Goal: Information Seeking & Learning: Check status

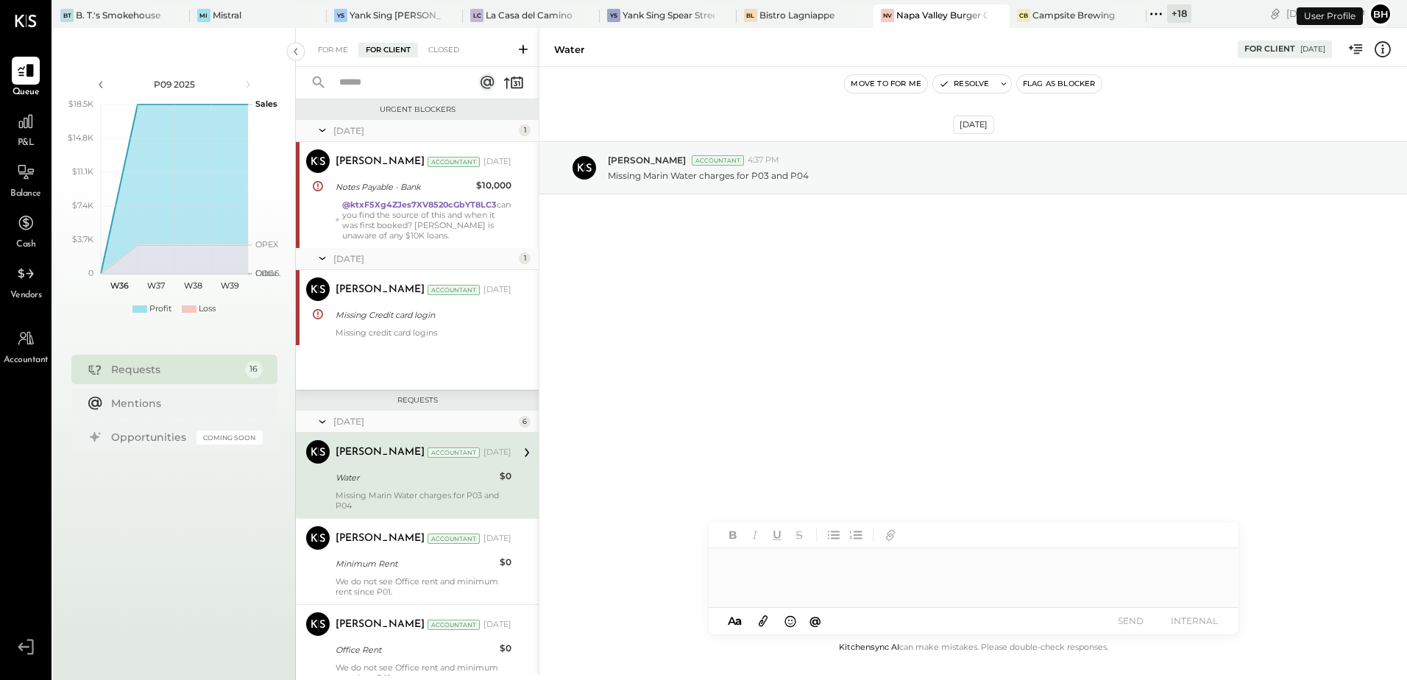
scroll to position [87, 0]
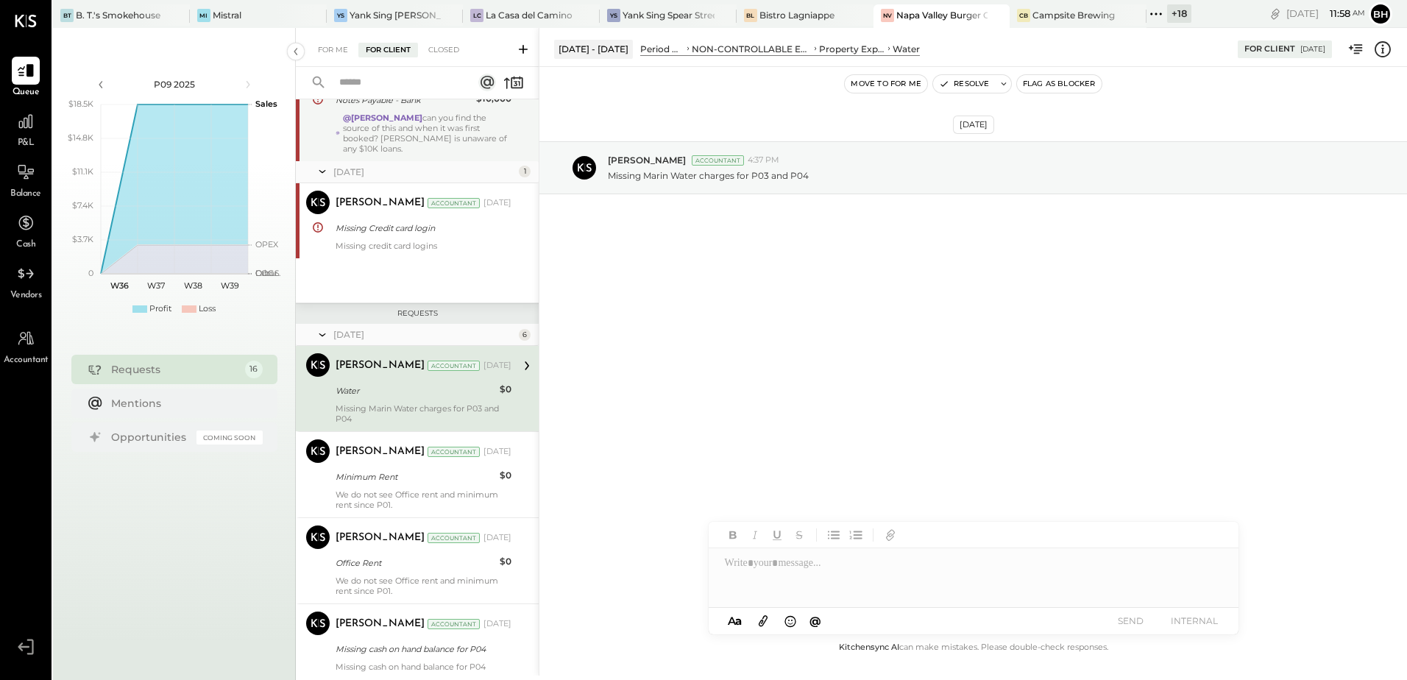
click at [439, 144] on div "@Dhwani Solanki can you find the source of this and when it was first booked? S…" at bounding box center [427, 133] width 169 height 41
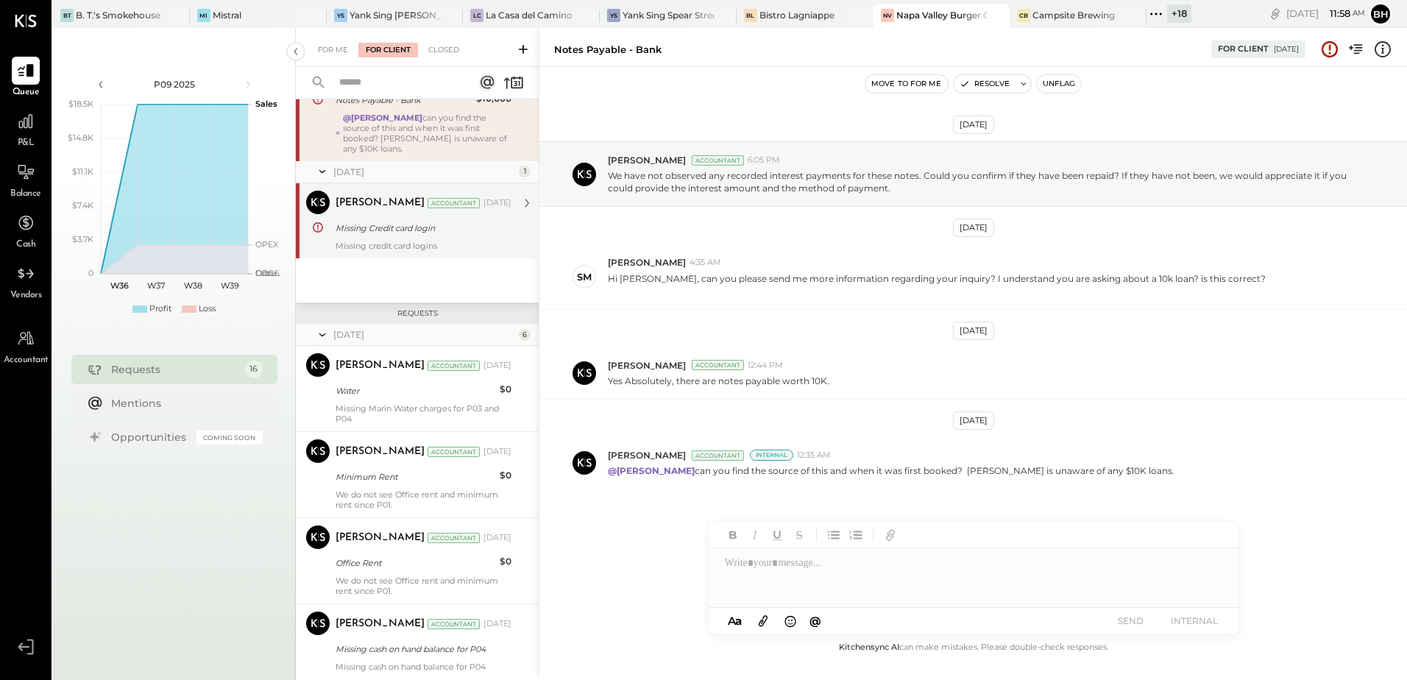
click at [430, 243] on div "Missing credit card logins" at bounding box center [424, 246] width 176 height 10
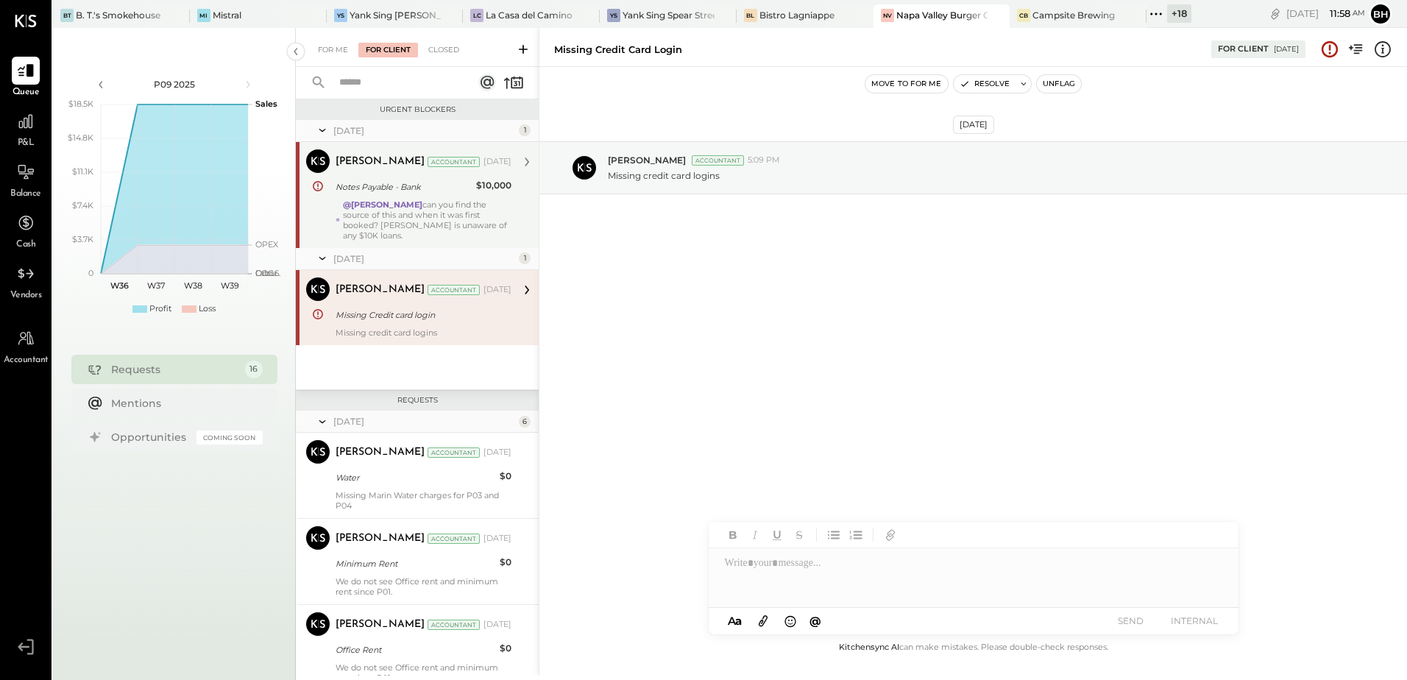
click at [534, 108] on div "Urgent Blockers" at bounding box center [417, 109] width 243 height 21
click at [375, 80] on input "text" at bounding box center [396, 83] width 133 height 24
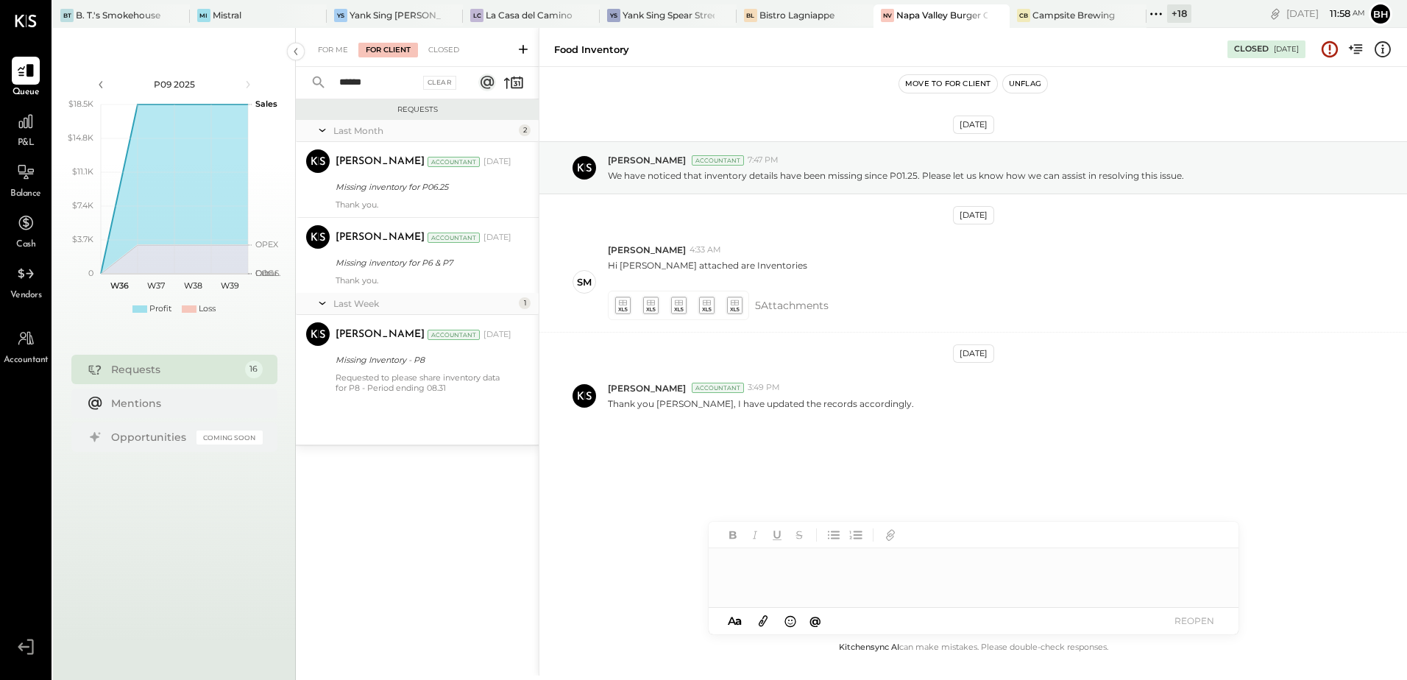
click at [442, 188] on div "Missing inventory for P06.25" at bounding box center [421, 187] width 171 height 15
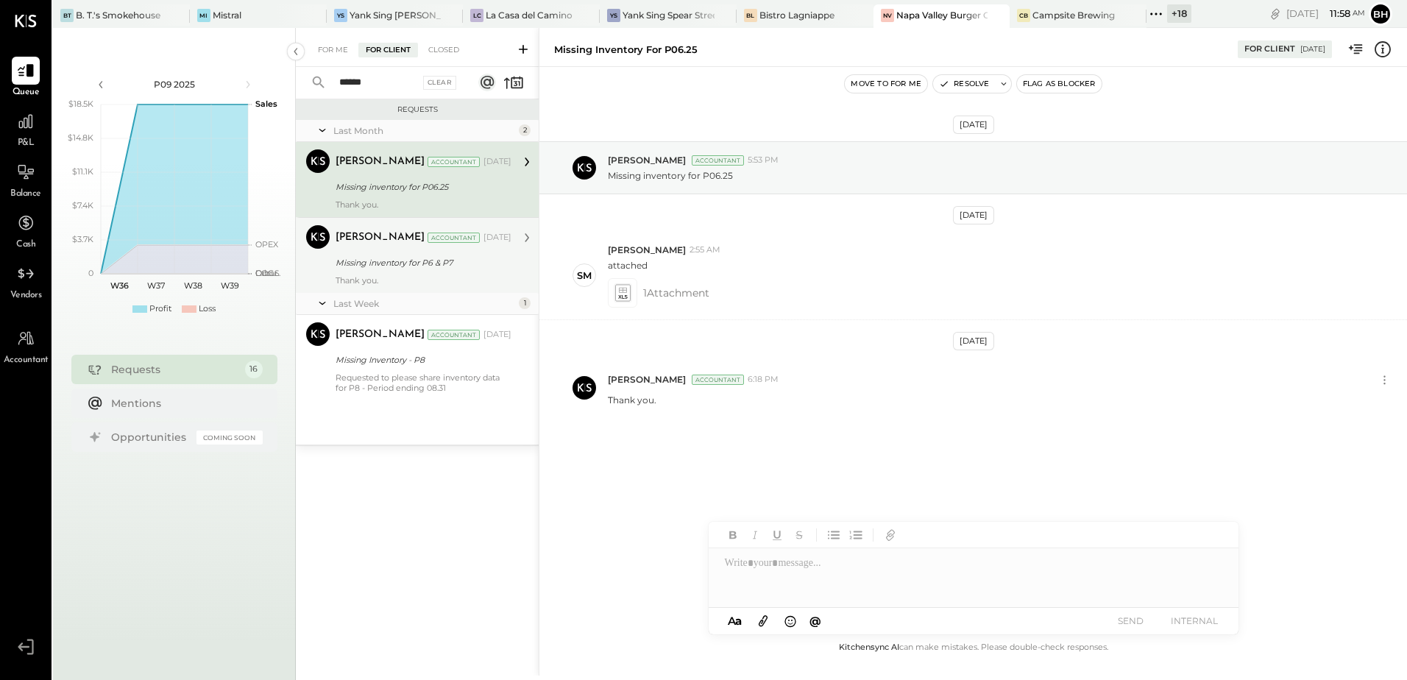
click at [426, 286] on div "Bhargav Kanani Accountant Bhargav Kanani Accountant Aug 25, 2025 Missing invent…" at bounding box center [417, 255] width 243 height 76
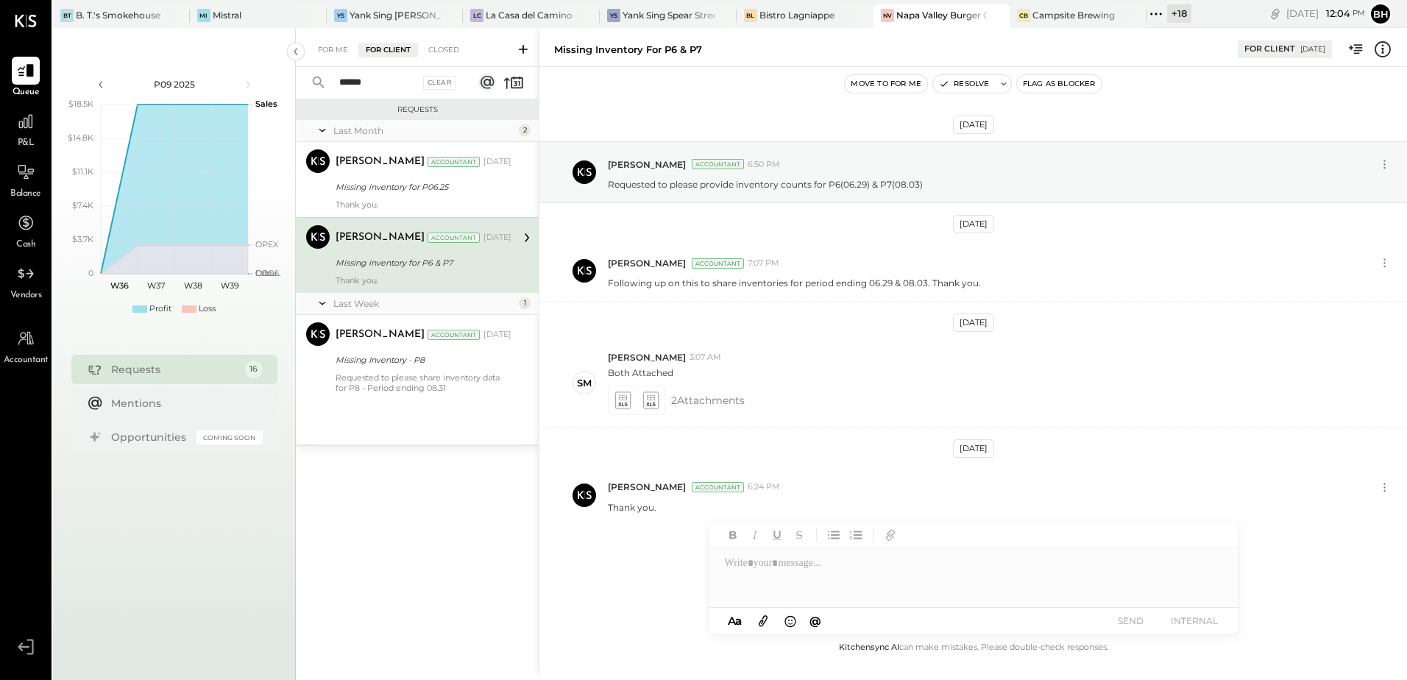
drag, startPoint x: 444, startPoint y: 375, endPoint x: 447, endPoint y: 456, distance: 81.0
click at [444, 375] on div "Requested to please share inventory data for P8 - Period ending 08.31" at bounding box center [424, 382] width 176 height 21
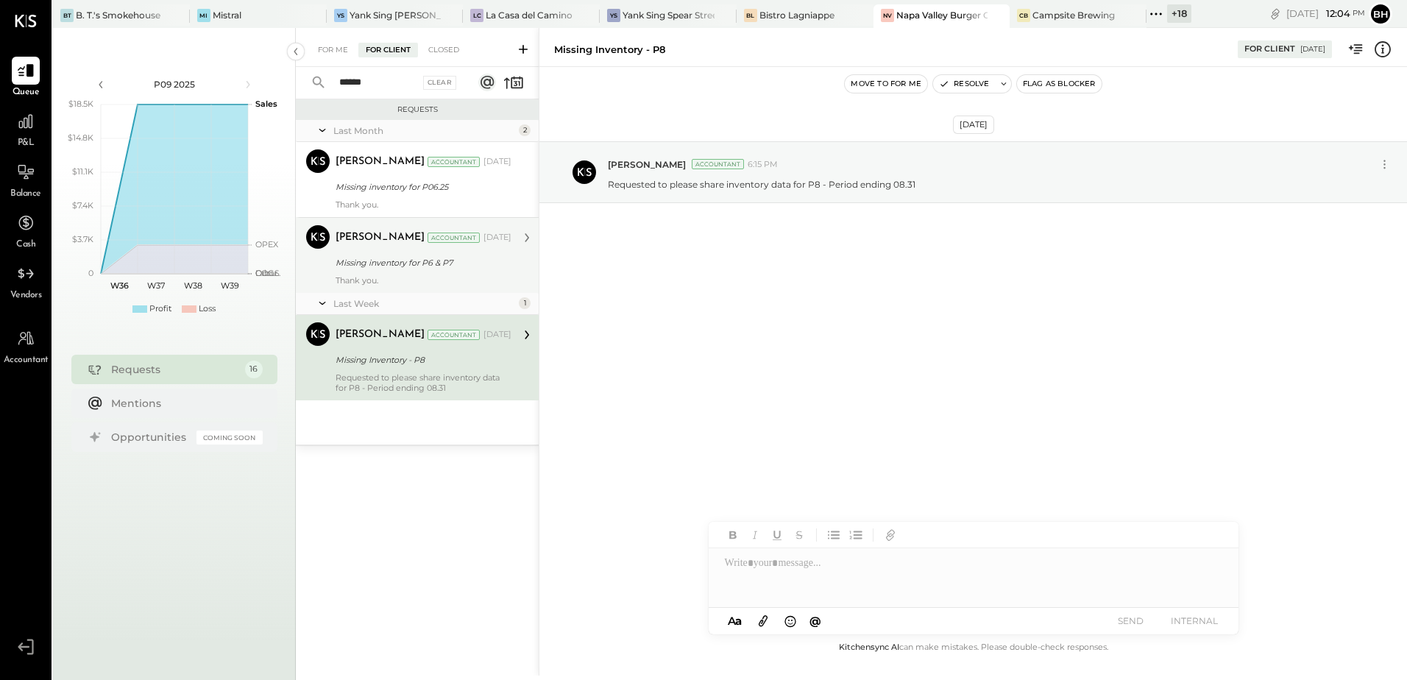
click at [405, 271] on div "Missing inventory for P6 & P7" at bounding box center [421, 263] width 171 height 18
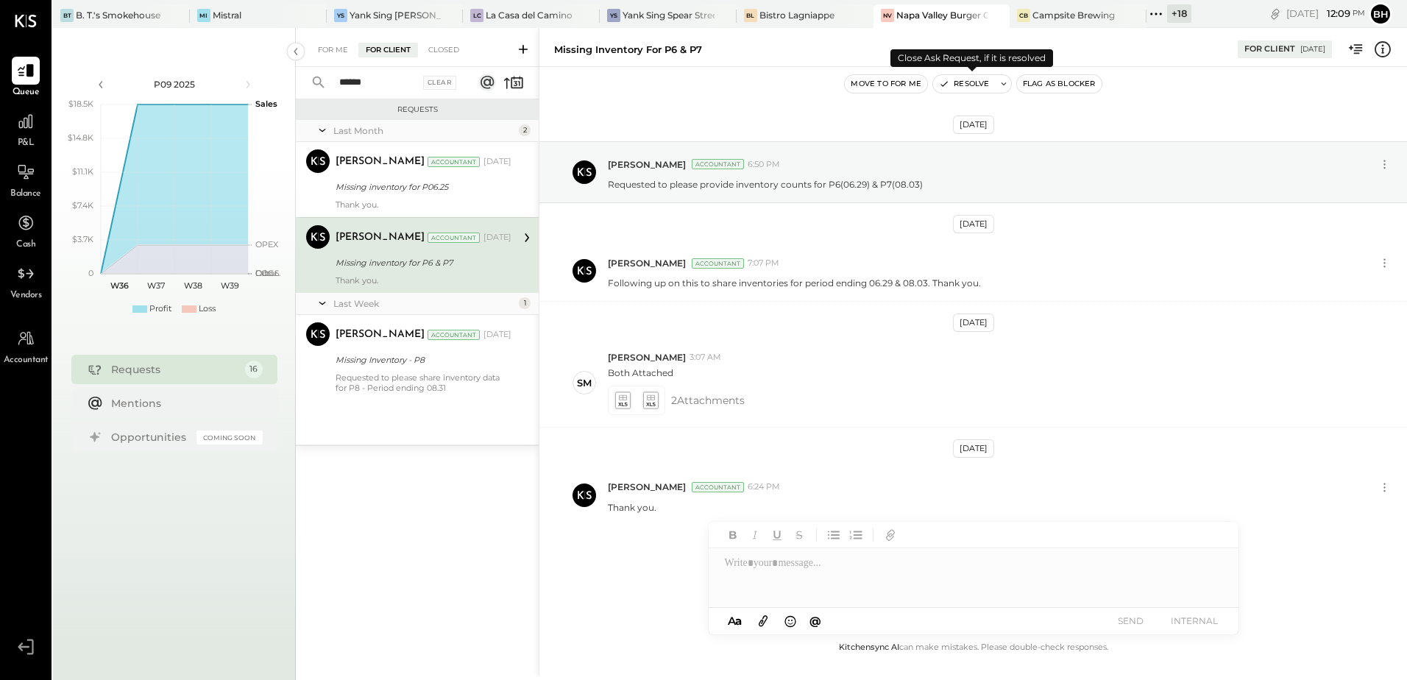
click at [986, 89] on button "Resolve" at bounding box center [964, 84] width 62 height 18
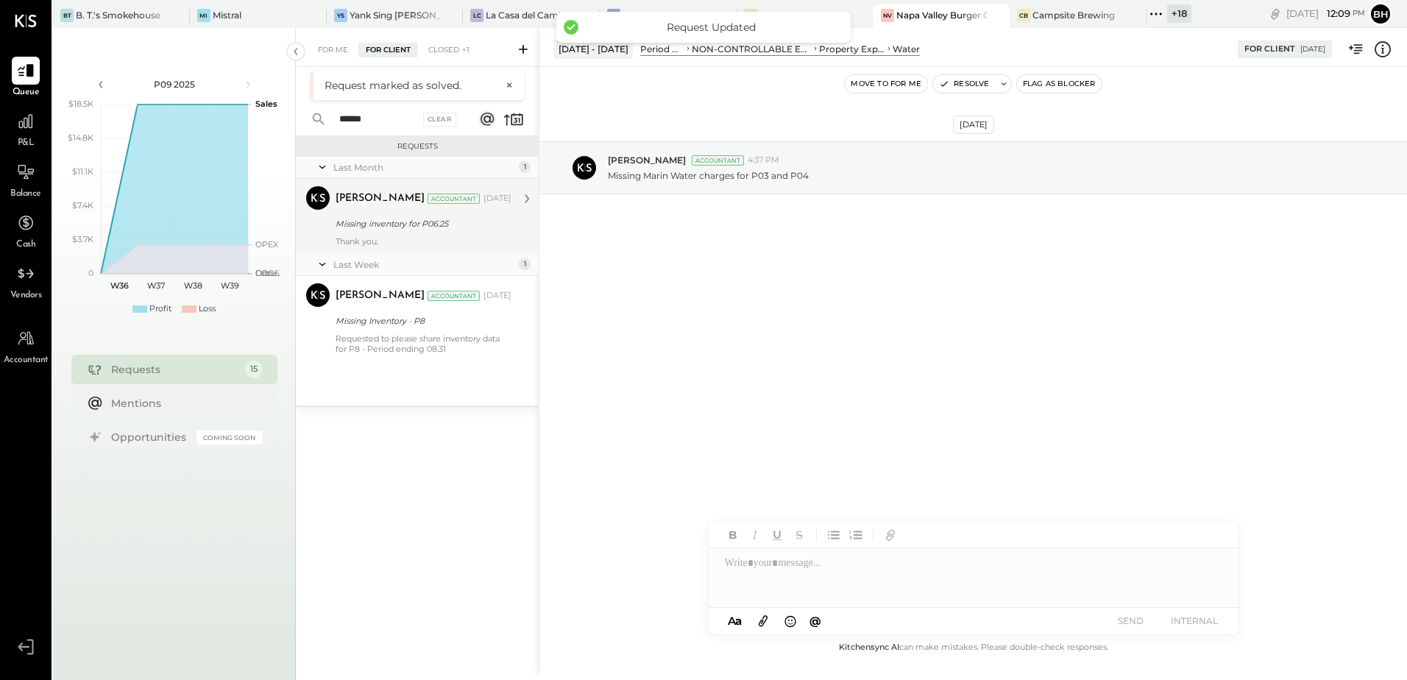
click at [425, 216] on div "Missing inventory for P06.25" at bounding box center [421, 223] width 171 height 15
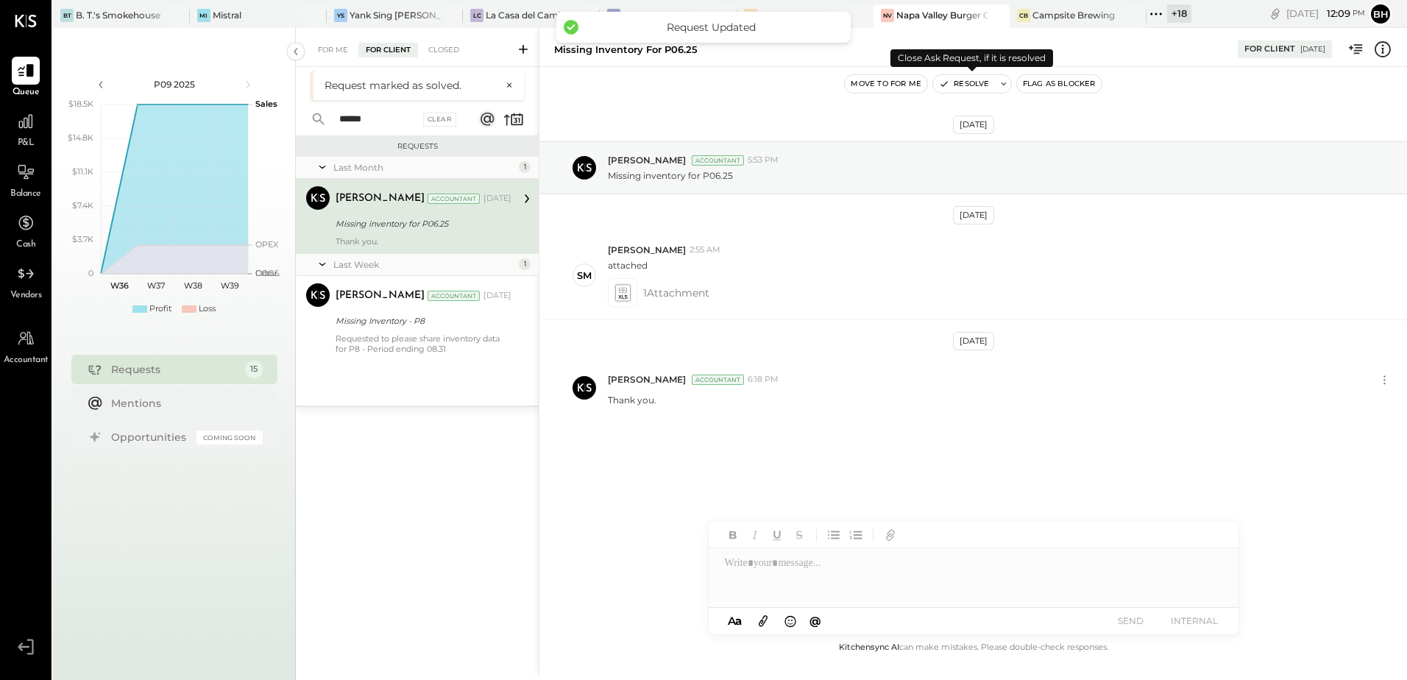
click at [973, 77] on button "Resolve" at bounding box center [964, 84] width 62 height 18
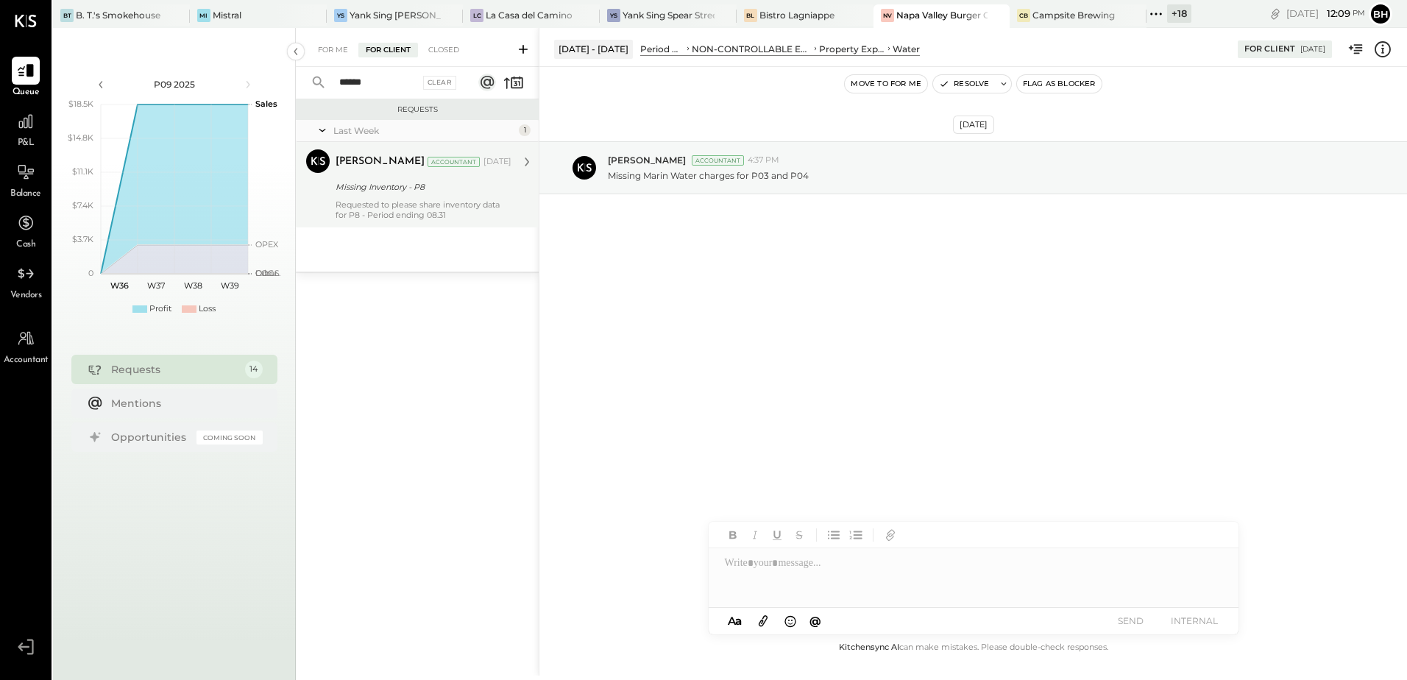
click at [397, 210] on div "Requested to please share inventory data for P8 - Period ending 08.31" at bounding box center [424, 209] width 176 height 21
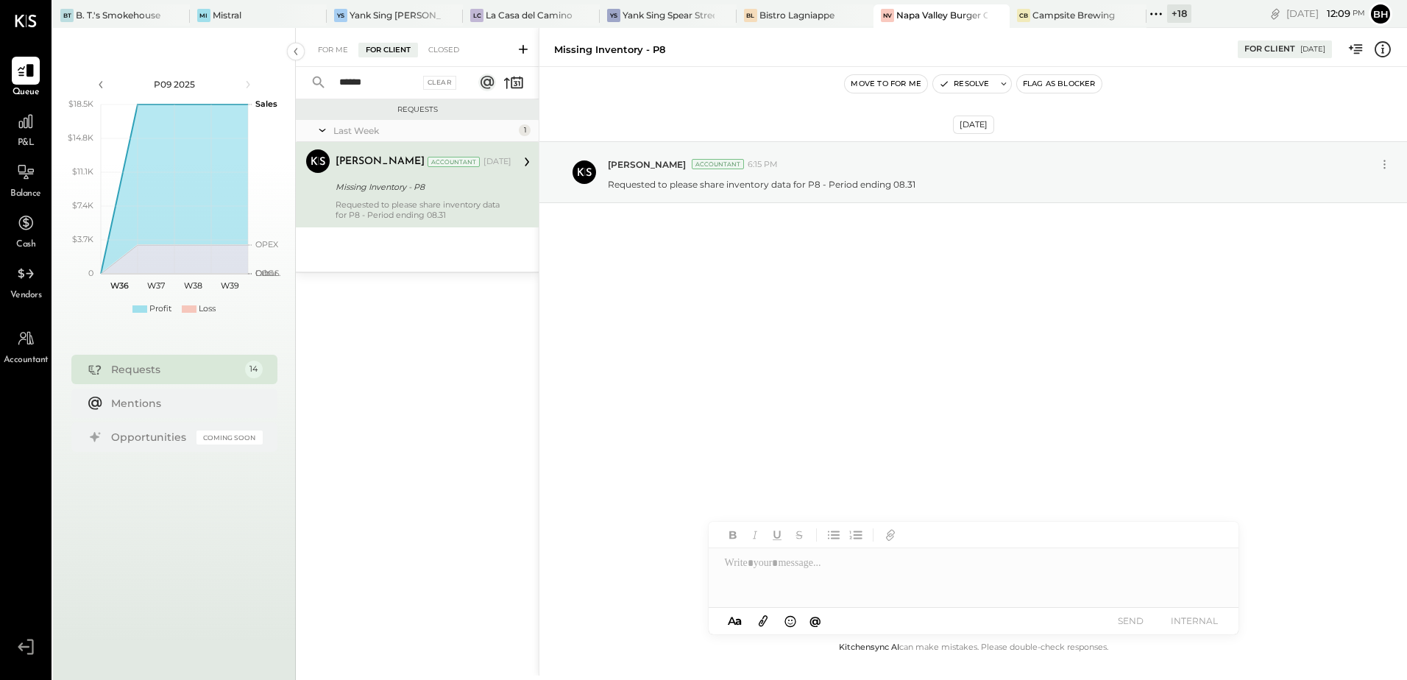
click at [520, 52] on icon at bounding box center [523, 49] width 15 height 15
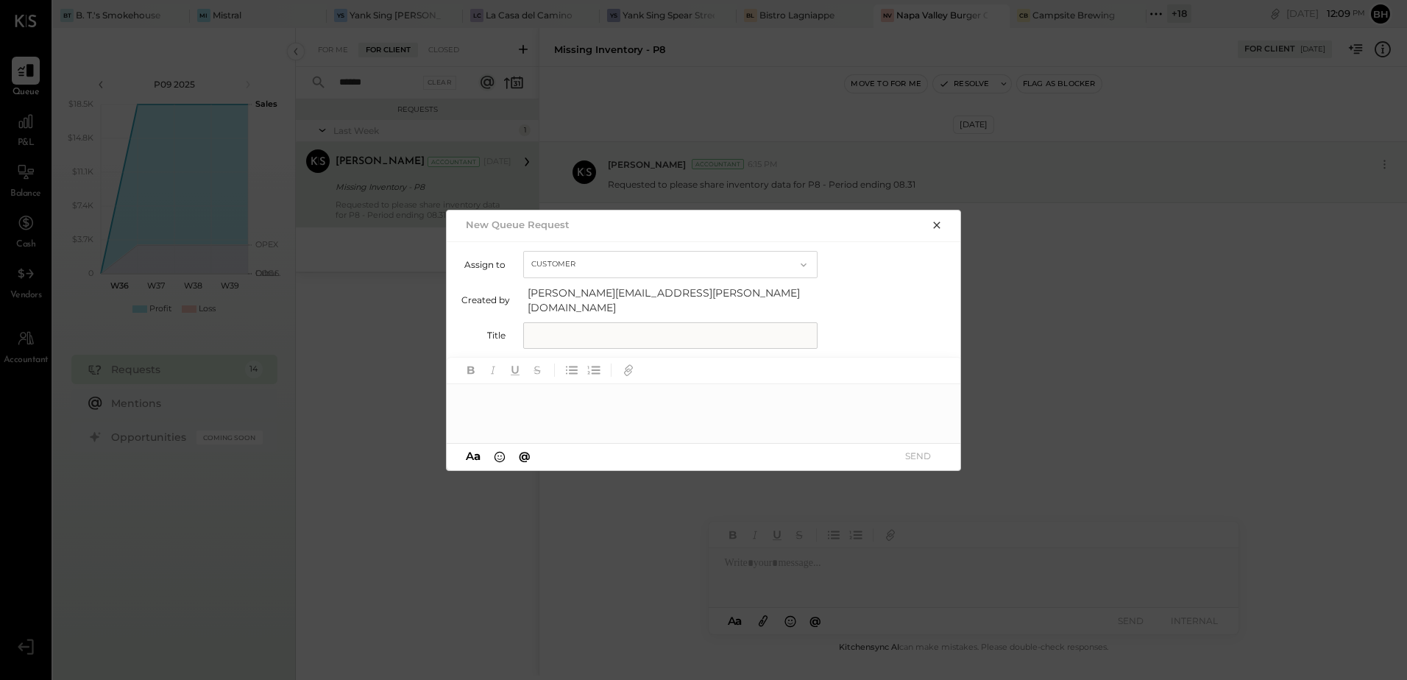
click at [549, 322] on input "text" at bounding box center [670, 335] width 294 height 26
click at [941, 231] on icon "button" at bounding box center [937, 225] width 12 height 12
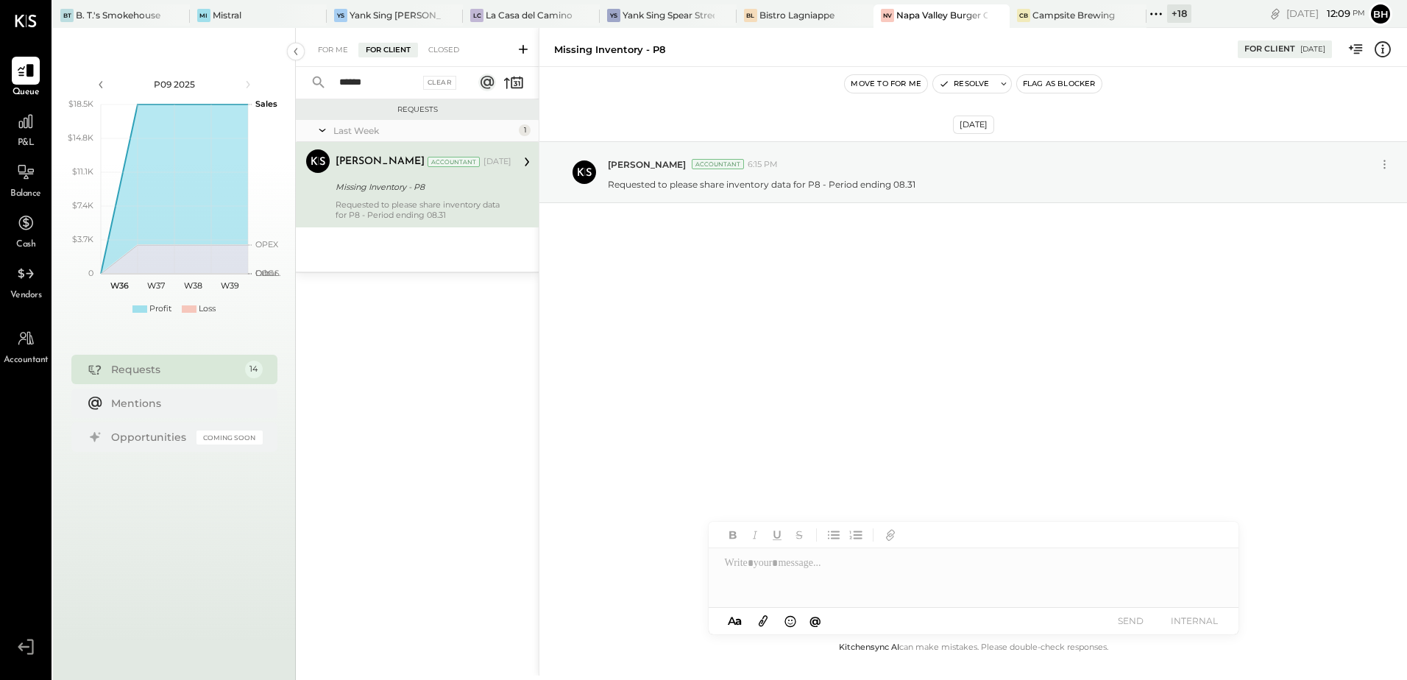
click at [406, 81] on input "******" at bounding box center [374, 83] width 89 height 24
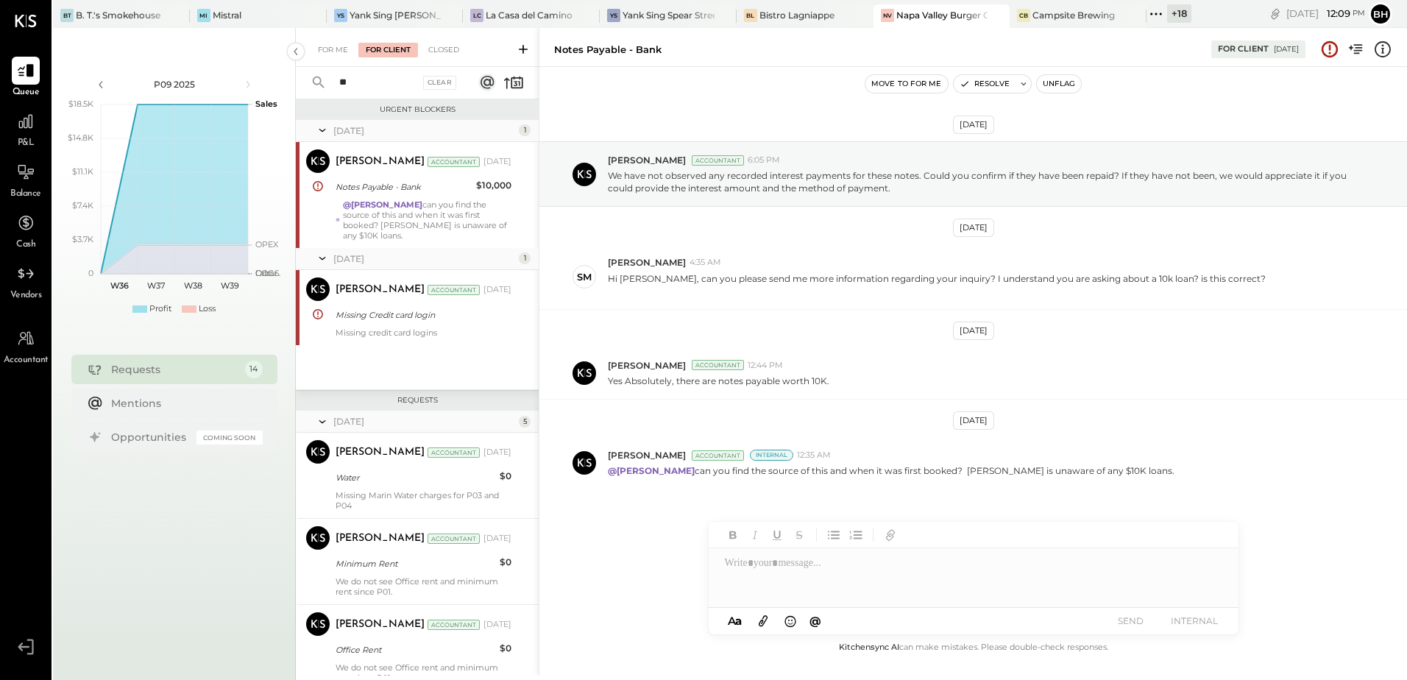
type input "*"
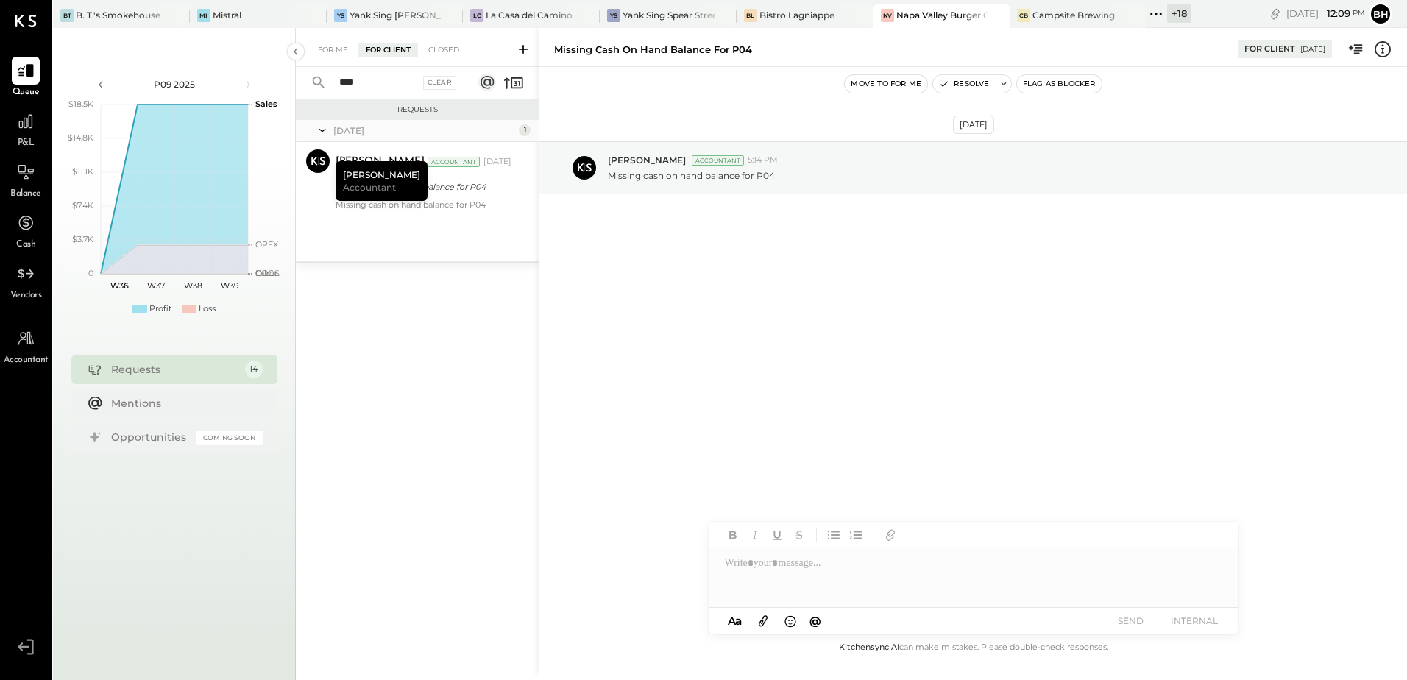
type input "****"
click at [523, 46] on icon at bounding box center [523, 49] width 15 height 15
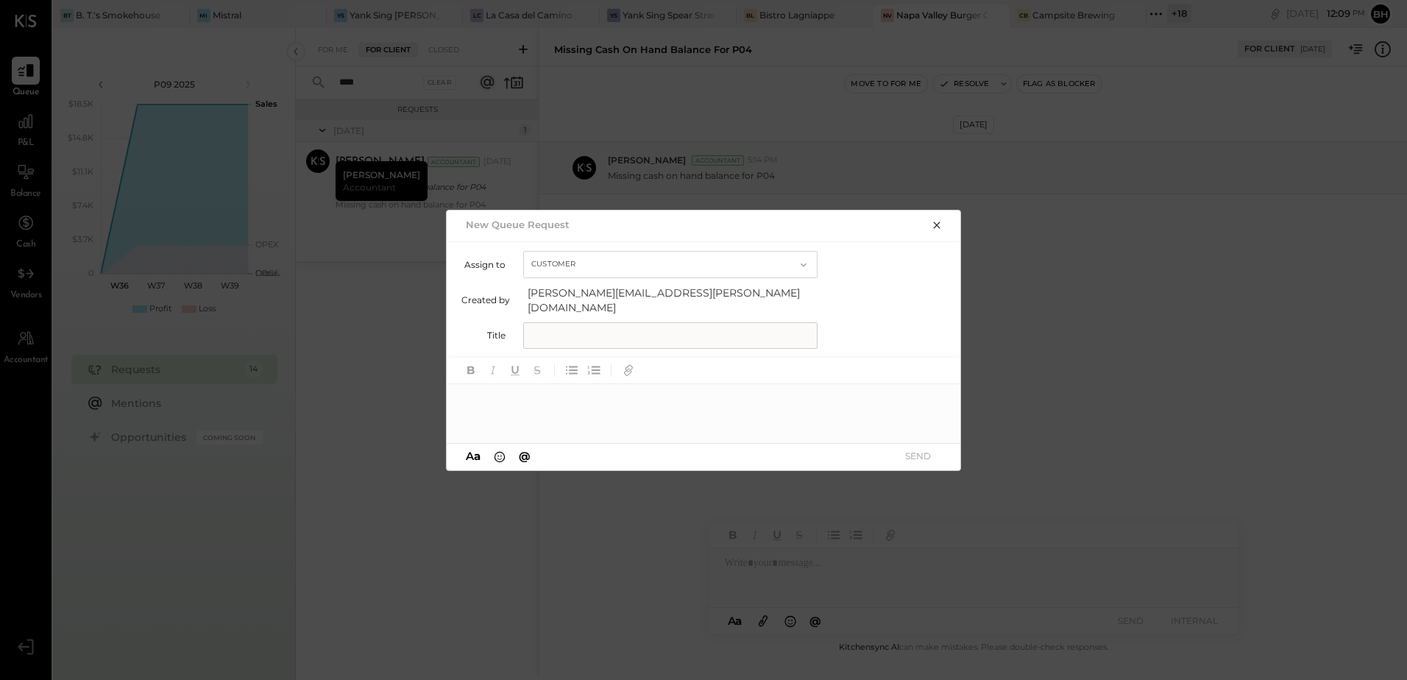
click at [576, 327] on input "text" at bounding box center [670, 335] width 294 height 26
click at [487, 389] on div at bounding box center [704, 413] width 515 height 59
click at [543, 333] on input "text" at bounding box center [670, 335] width 294 height 26
type input "**********"
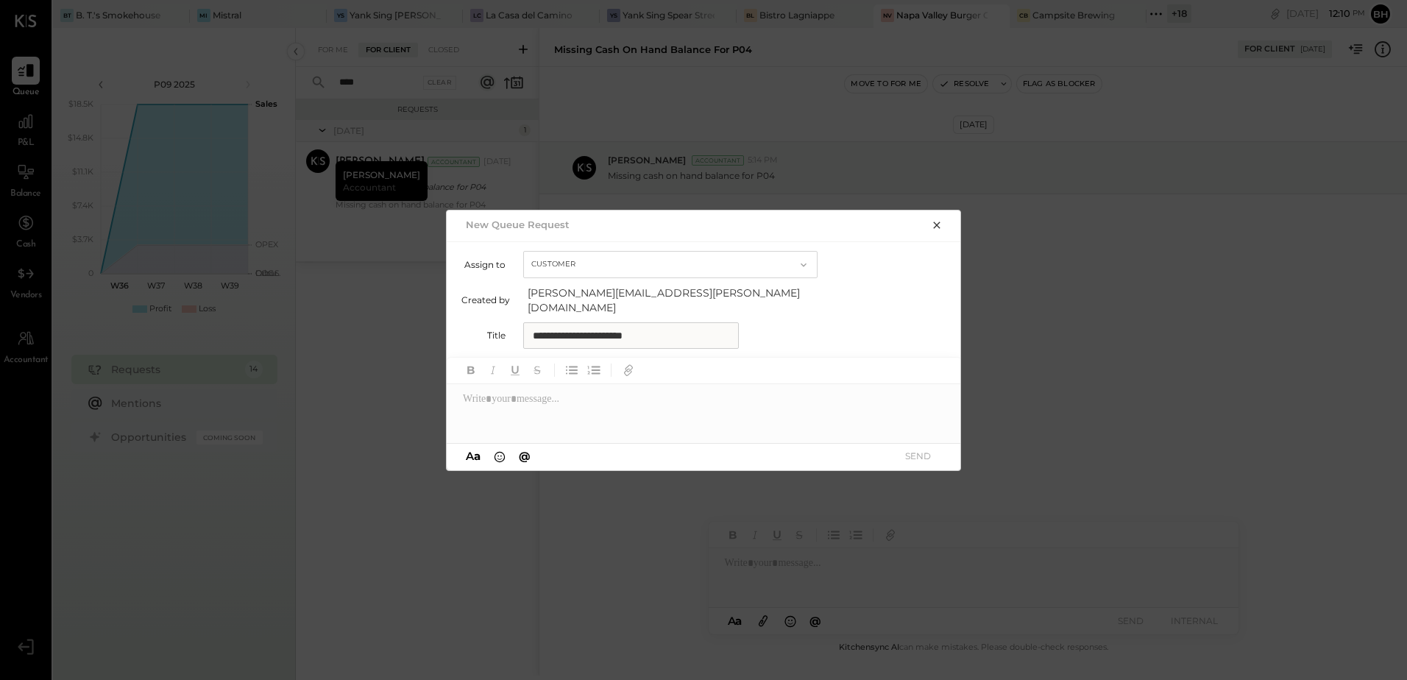
click at [583, 394] on div at bounding box center [704, 413] width 515 height 59
click at [924, 453] on button "SEND" at bounding box center [917, 456] width 59 height 20
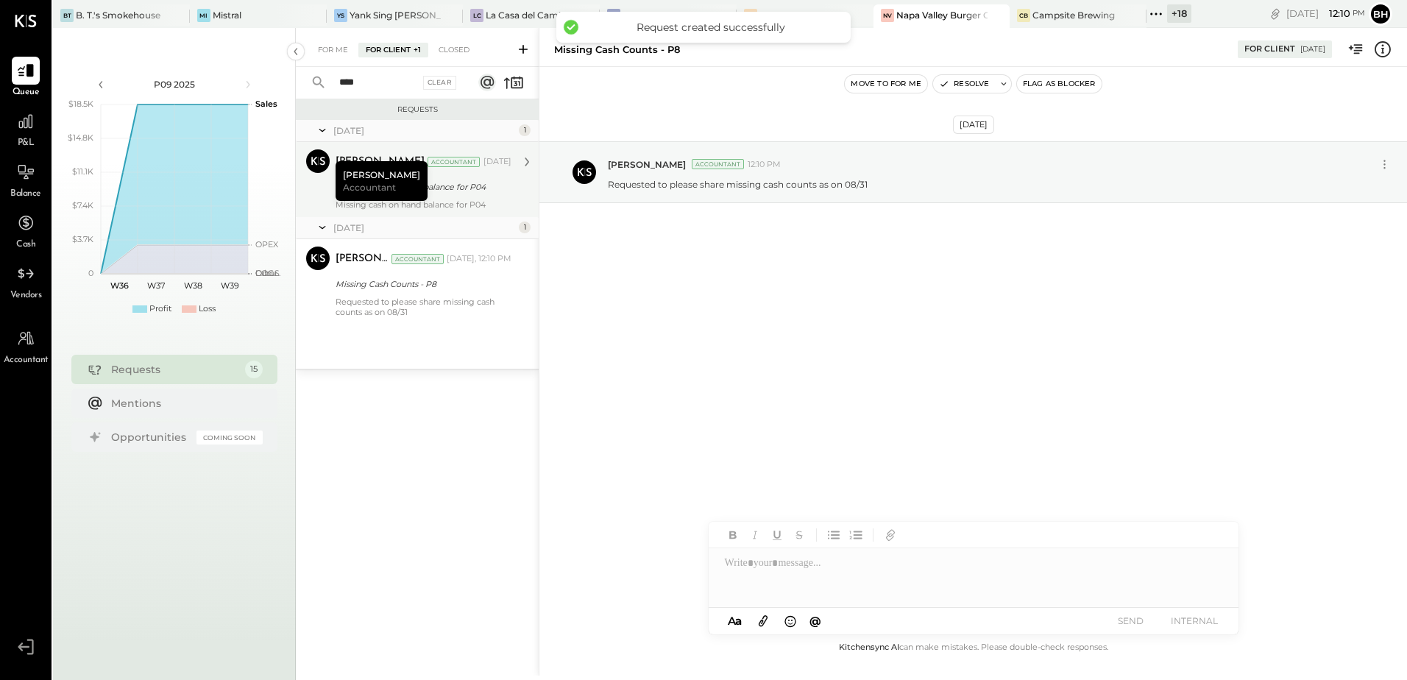
click at [463, 200] on div "Missing cash on hand balance for P04" at bounding box center [424, 204] width 176 height 10
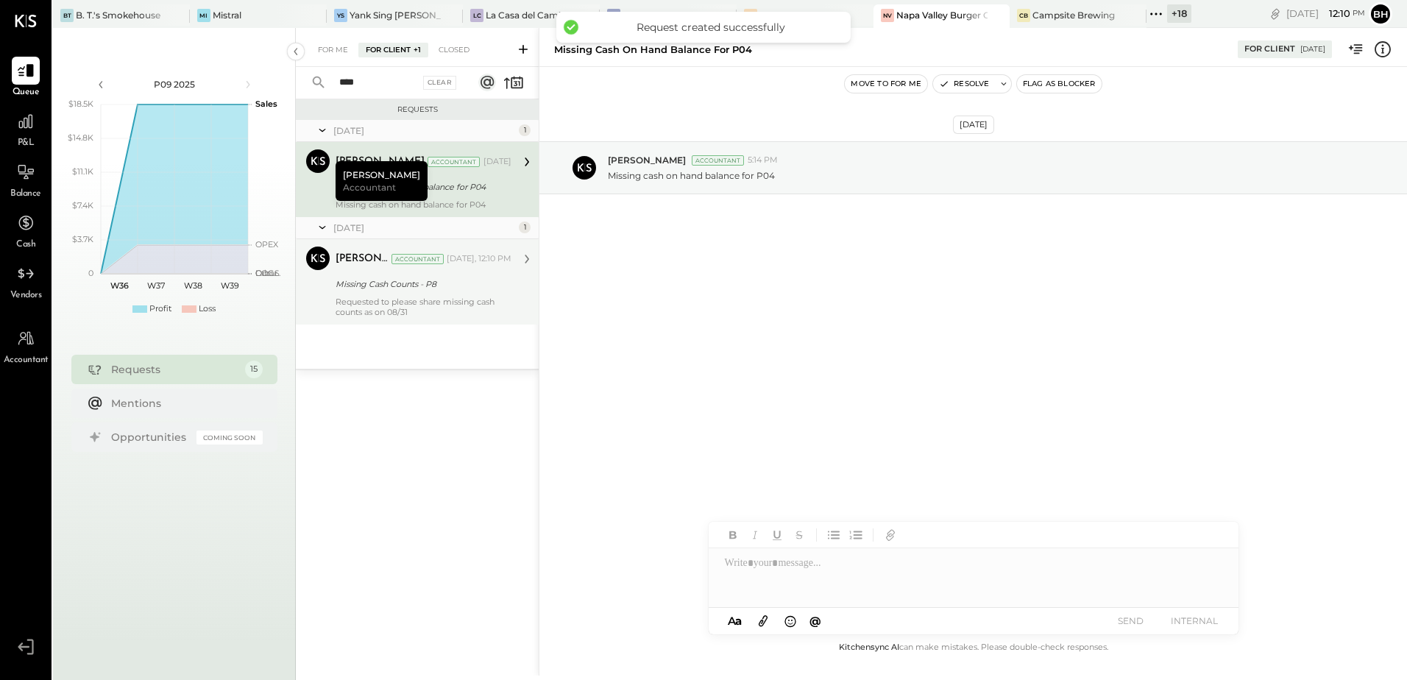
click at [434, 304] on div "Requested to please share missing cash counts as on 08/31" at bounding box center [424, 307] width 176 height 21
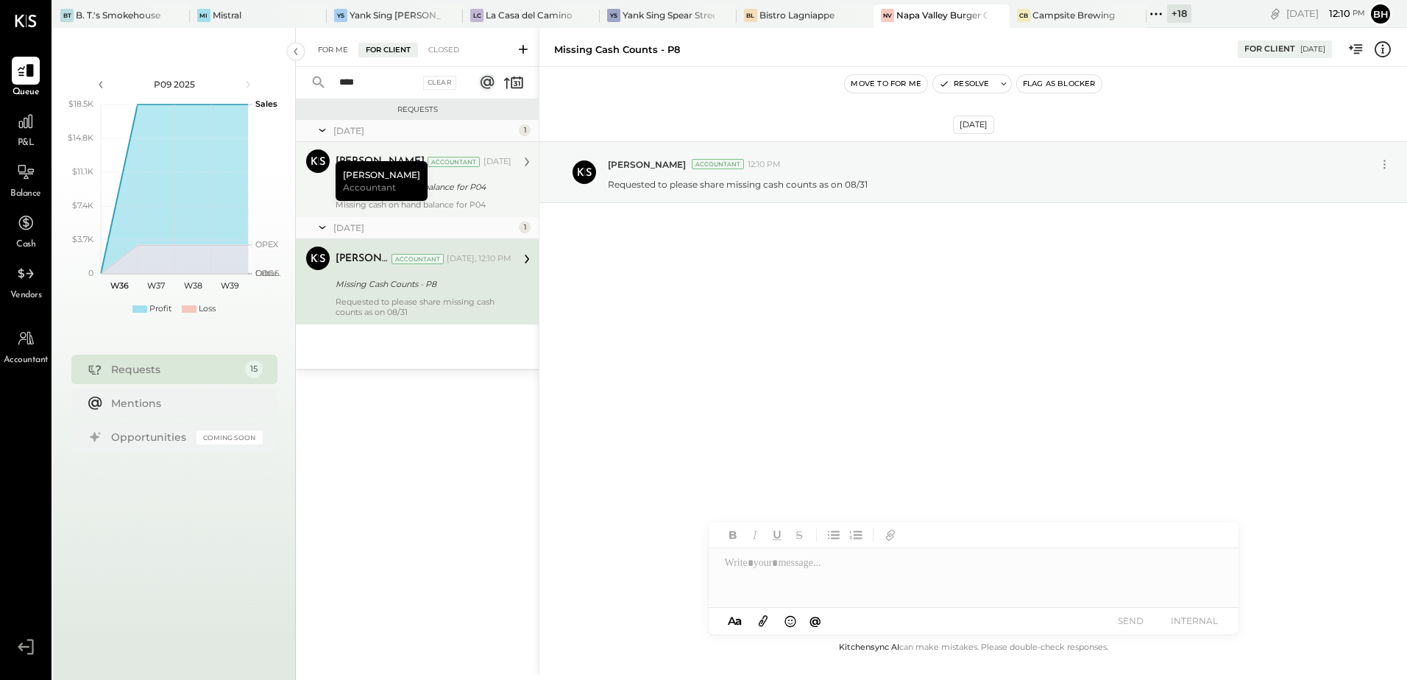
click at [339, 49] on div "For Me" at bounding box center [333, 50] width 45 height 15
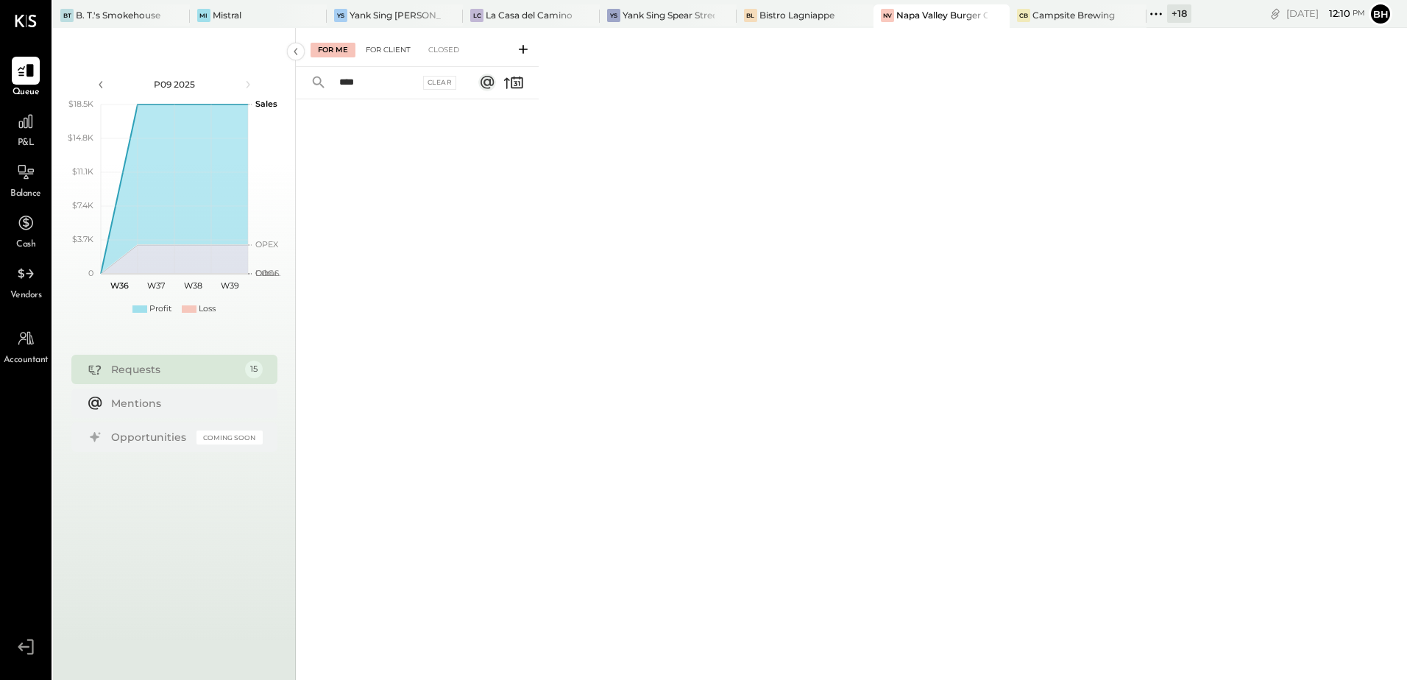
click at [379, 54] on div "For Client" at bounding box center [388, 50] width 60 height 15
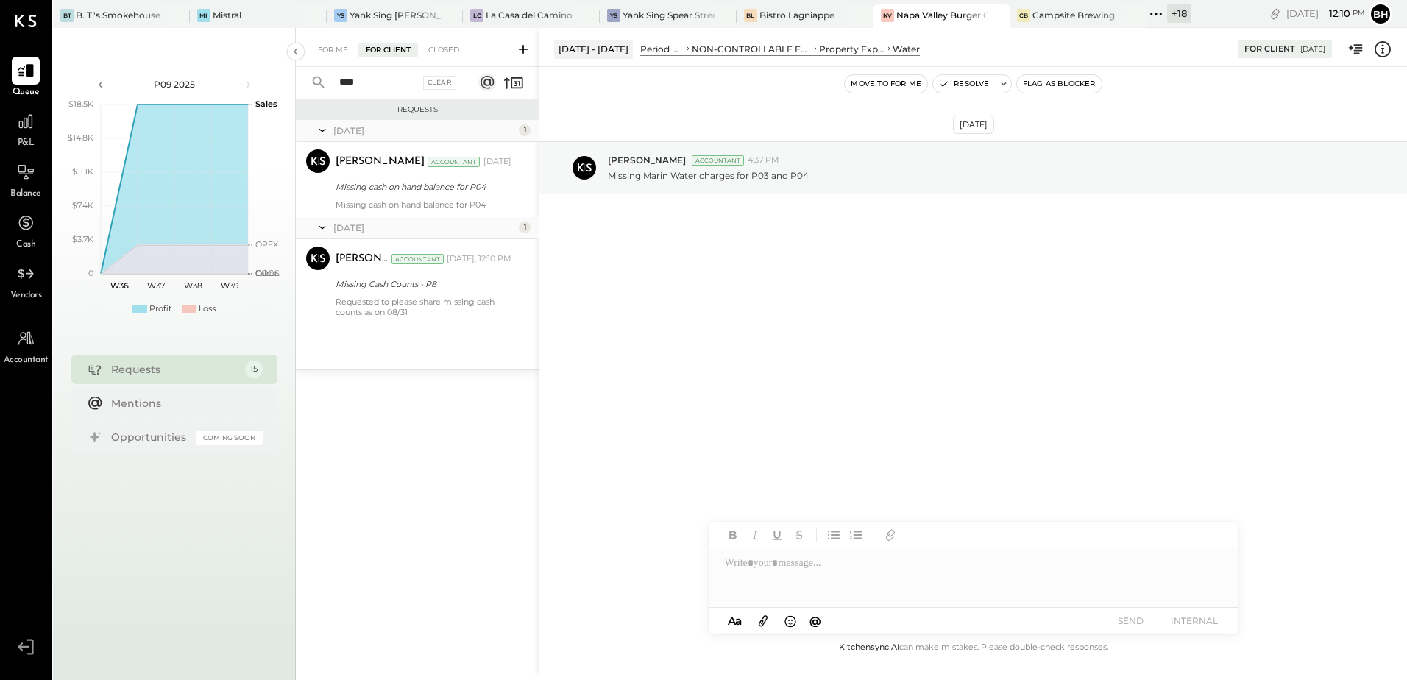
click at [385, 86] on input "****" at bounding box center [374, 83] width 89 height 24
type input "*"
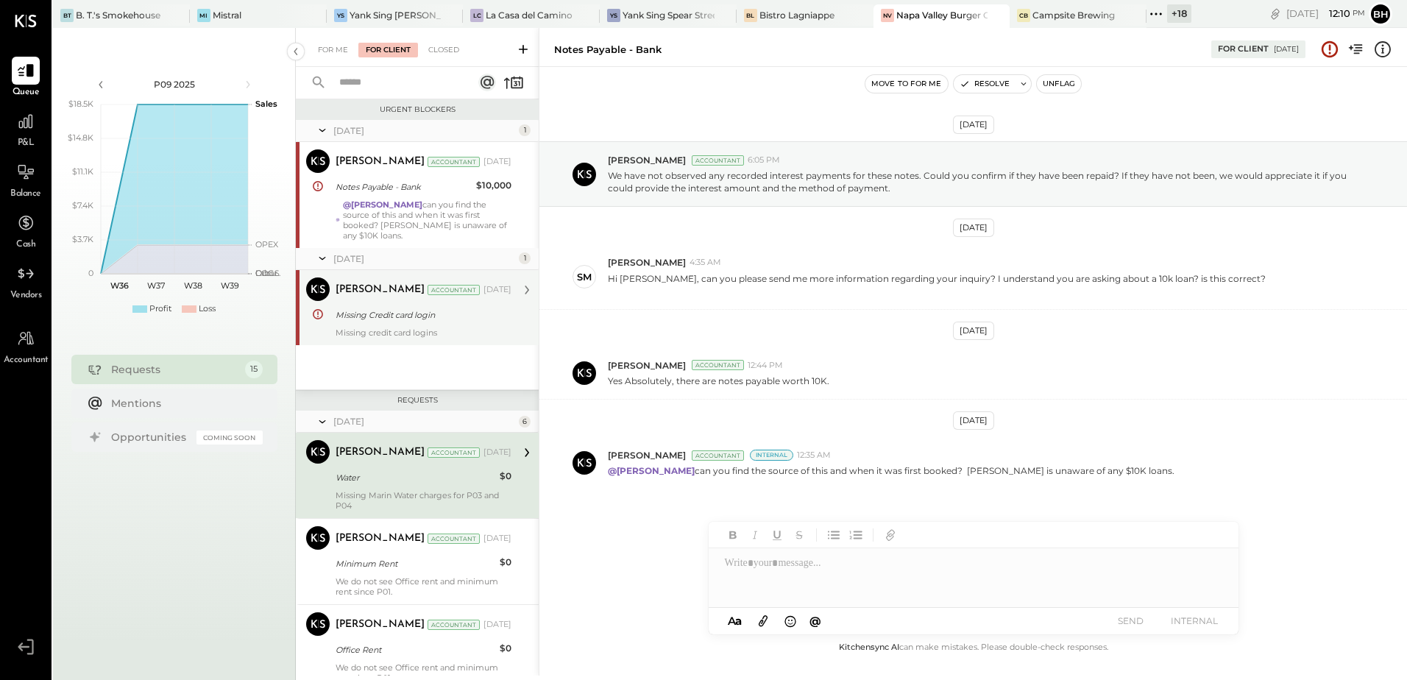
click at [395, 325] on div "Dhwani Solanki Accountant Jul 04, 2025 Missing Credit card login Missing credit…" at bounding box center [424, 307] width 176 height 60
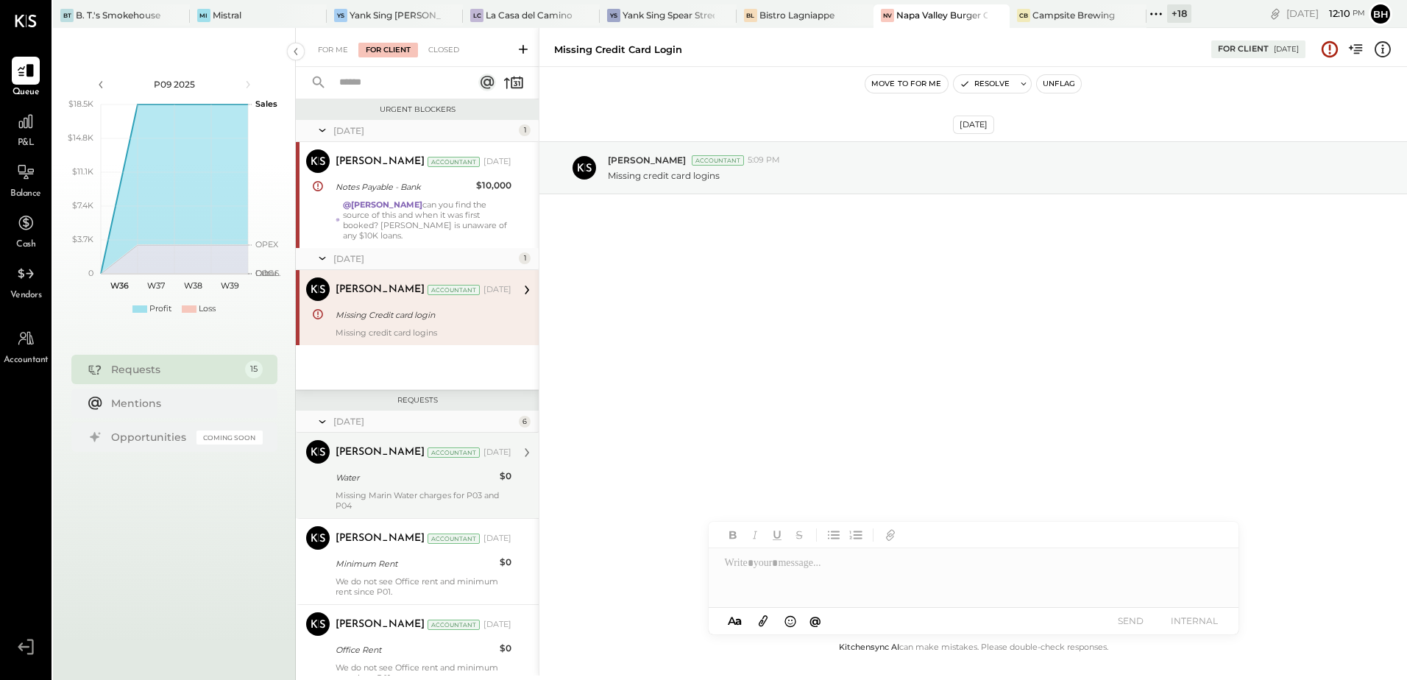
click at [365, 496] on div "Missing Marin Water charges for P03 and P04" at bounding box center [424, 500] width 176 height 21
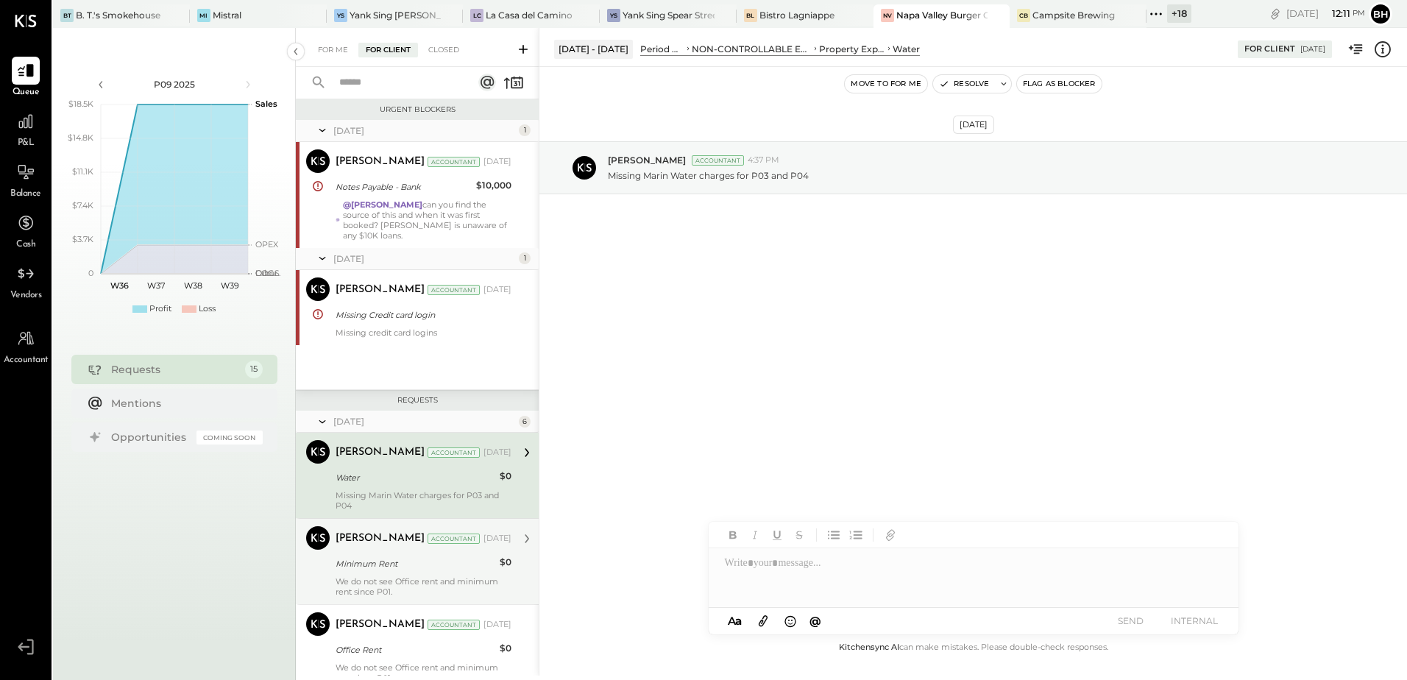
click at [404, 572] on div "Minimum Rent" at bounding box center [416, 564] width 160 height 18
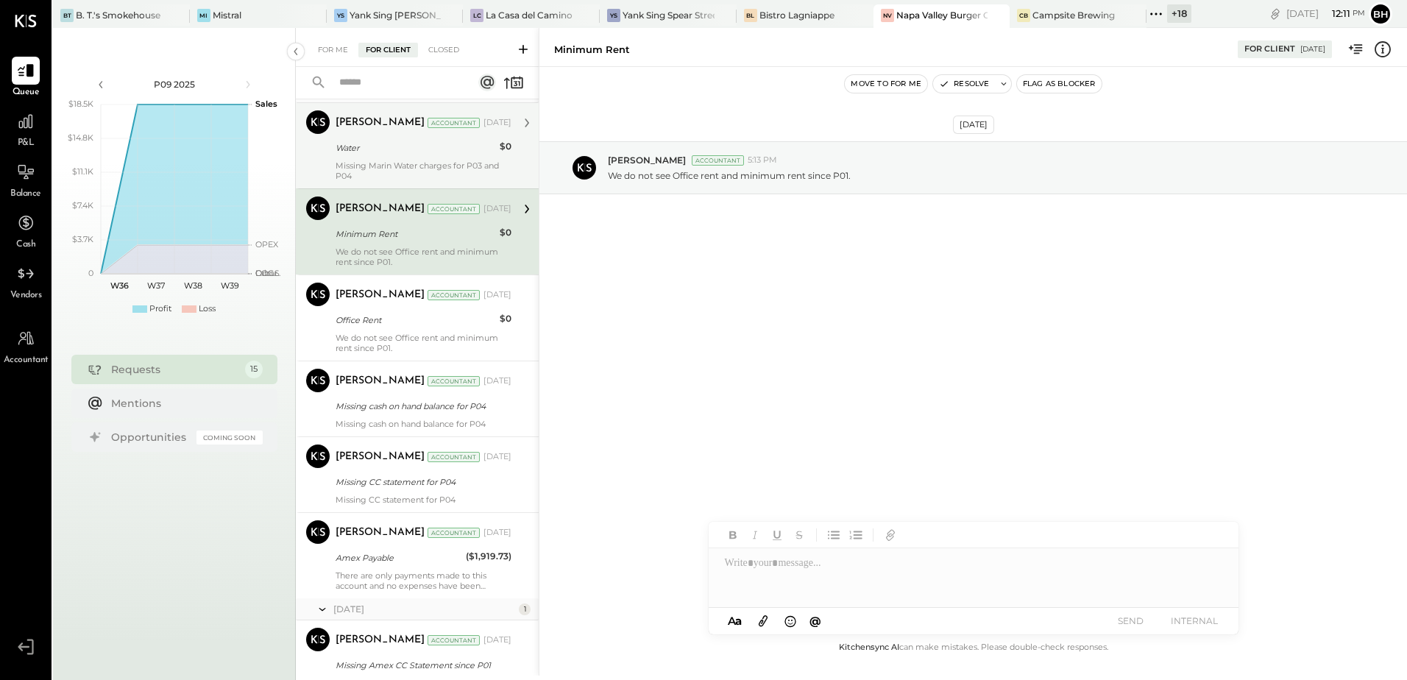
scroll to position [331, 0]
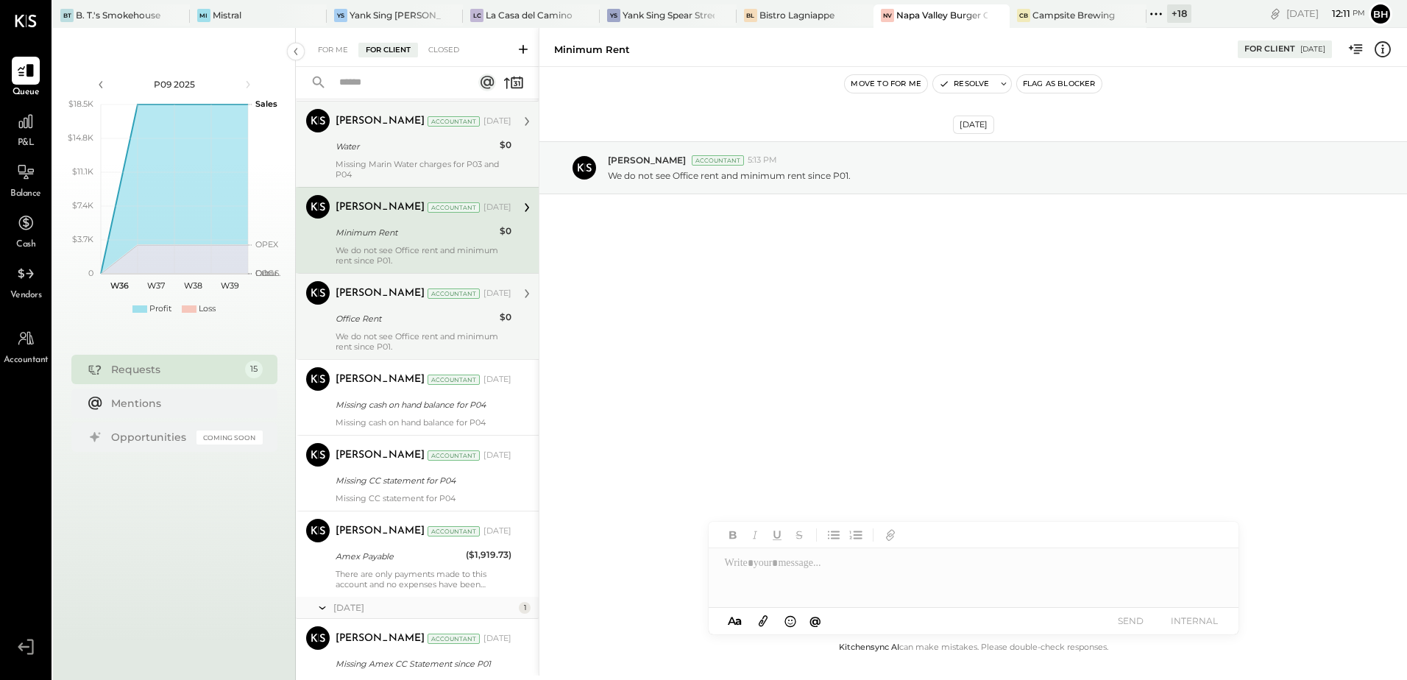
click at [387, 312] on div "Office Rent" at bounding box center [416, 318] width 160 height 15
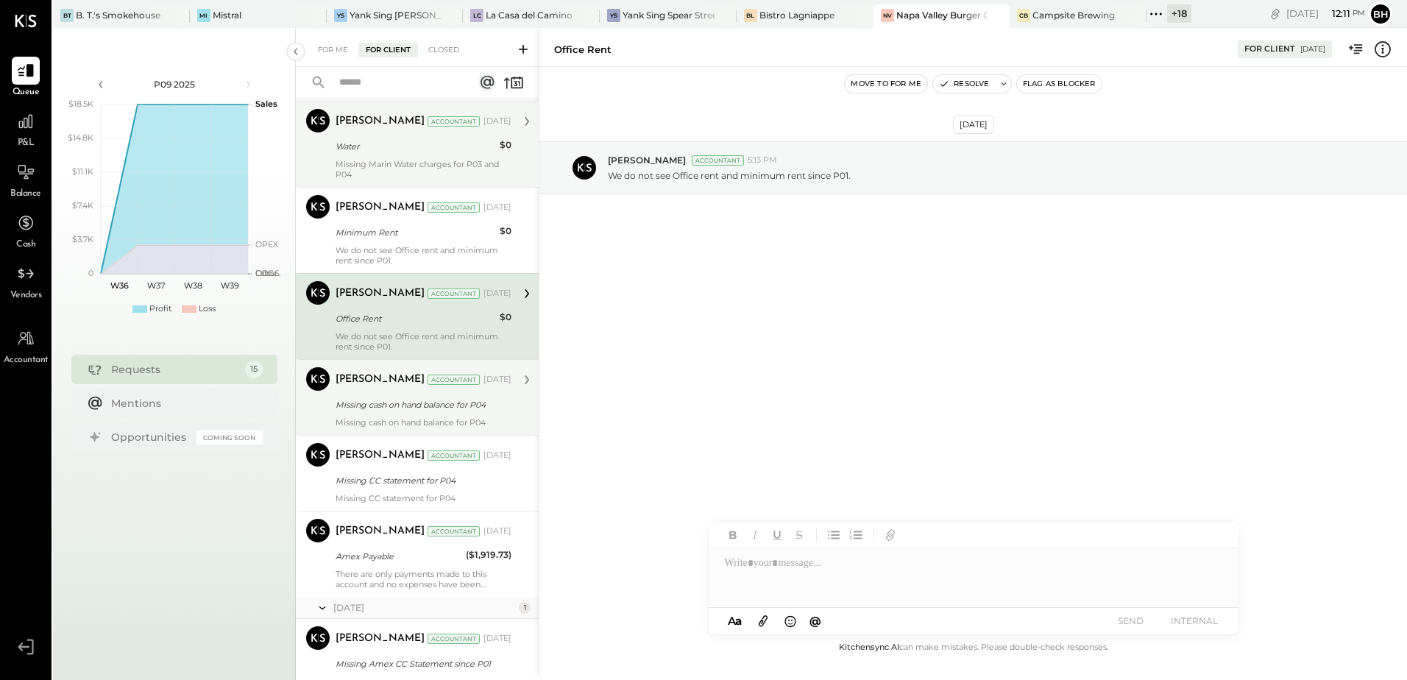
click at [382, 414] on div "Dhwani Solanki Accountant May 13, 2025 Missing cash on hand balance for P04 Mis…" at bounding box center [424, 397] width 176 height 60
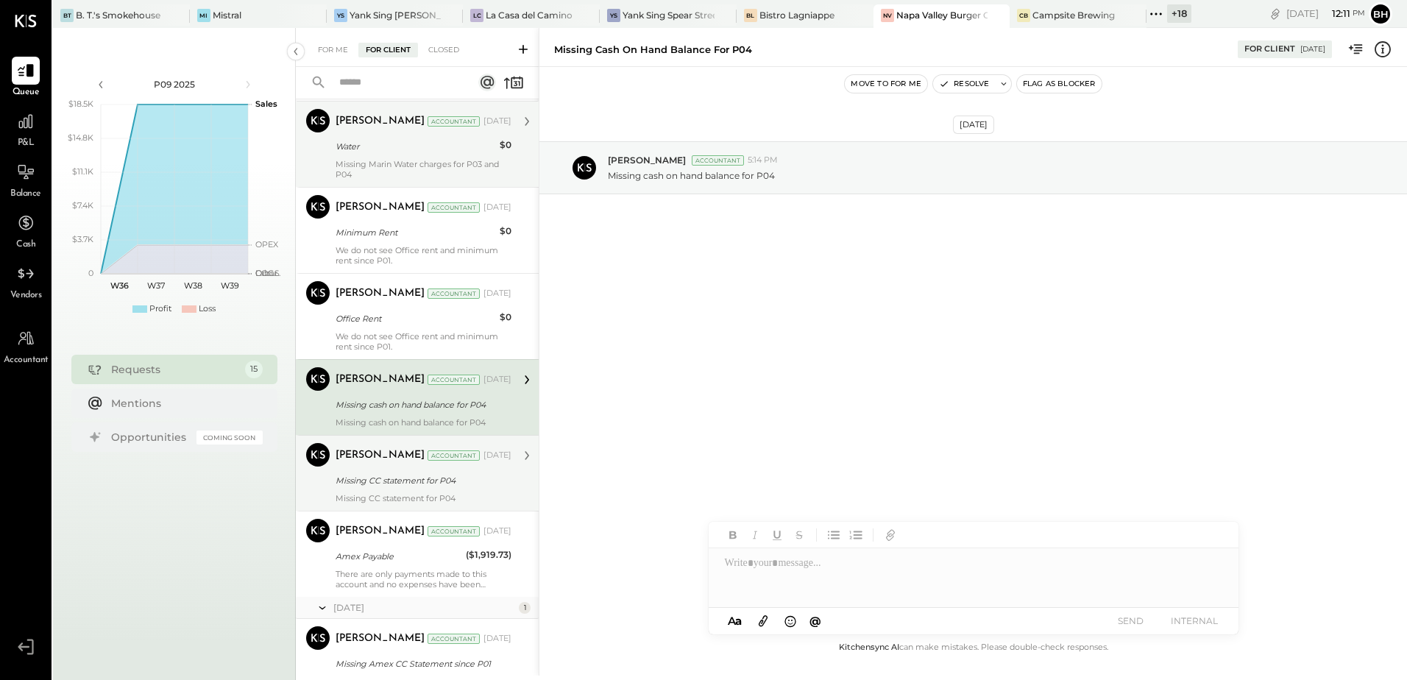
click at [390, 493] on div "Missing CC statement for P04" at bounding box center [424, 498] width 176 height 10
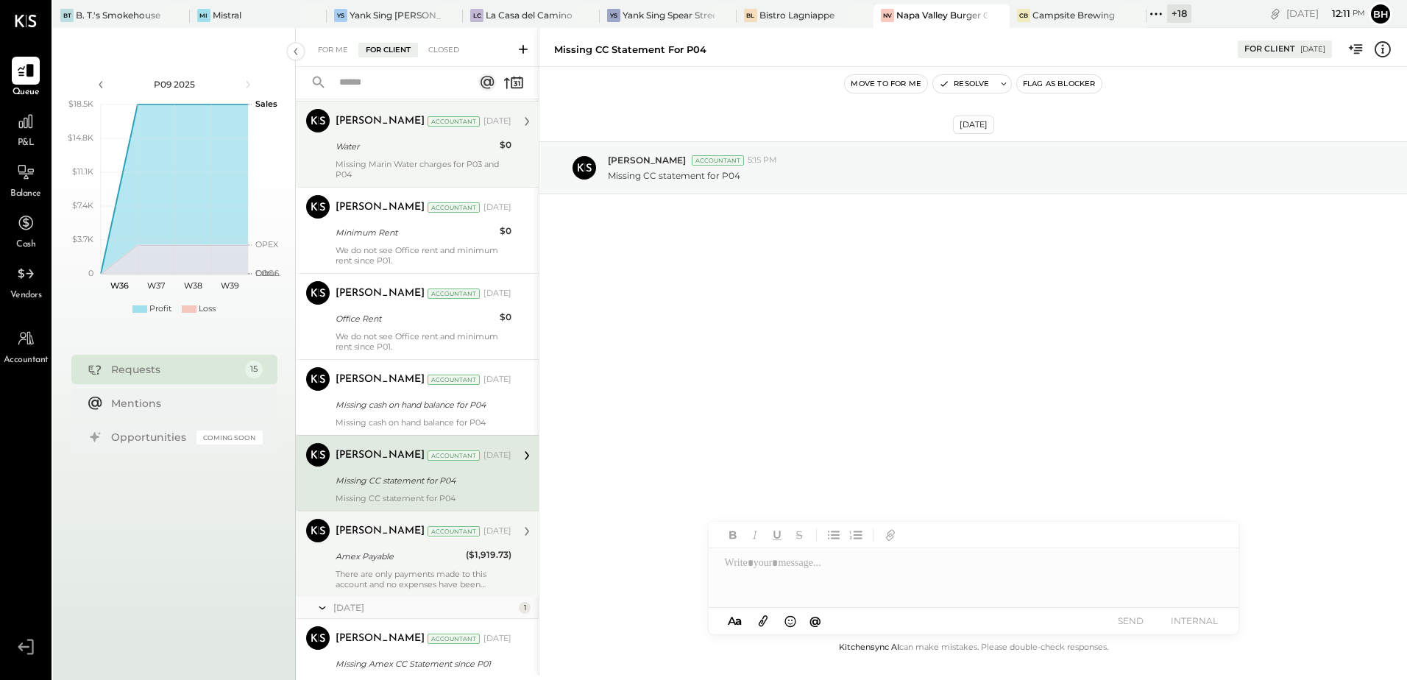
click at [381, 566] on div "Dhwani Solanki Accountant May 13, 2025 Amex Payable ($1,919.73) There are only …" at bounding box center [424, 554] width 176 height 71
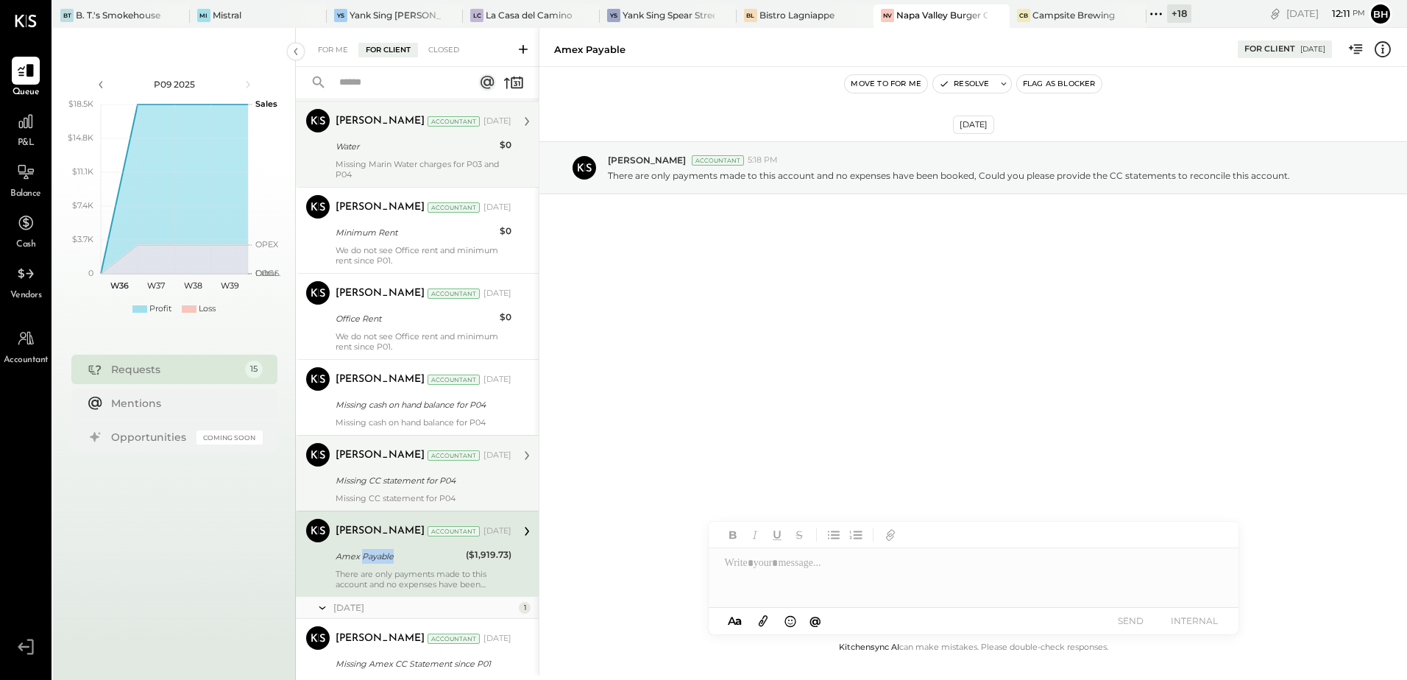
click at [381, 566] on div "Dhwani Solanki Accountant May 13, 2025 Amex Payable ($1,919.73) There are only …" at bounding box center [424, 554] width 176 height 71
click at [416, 662] on div "Missing Amex CC Statement since P01" at bounding box center [421, 664] width 171 height 15
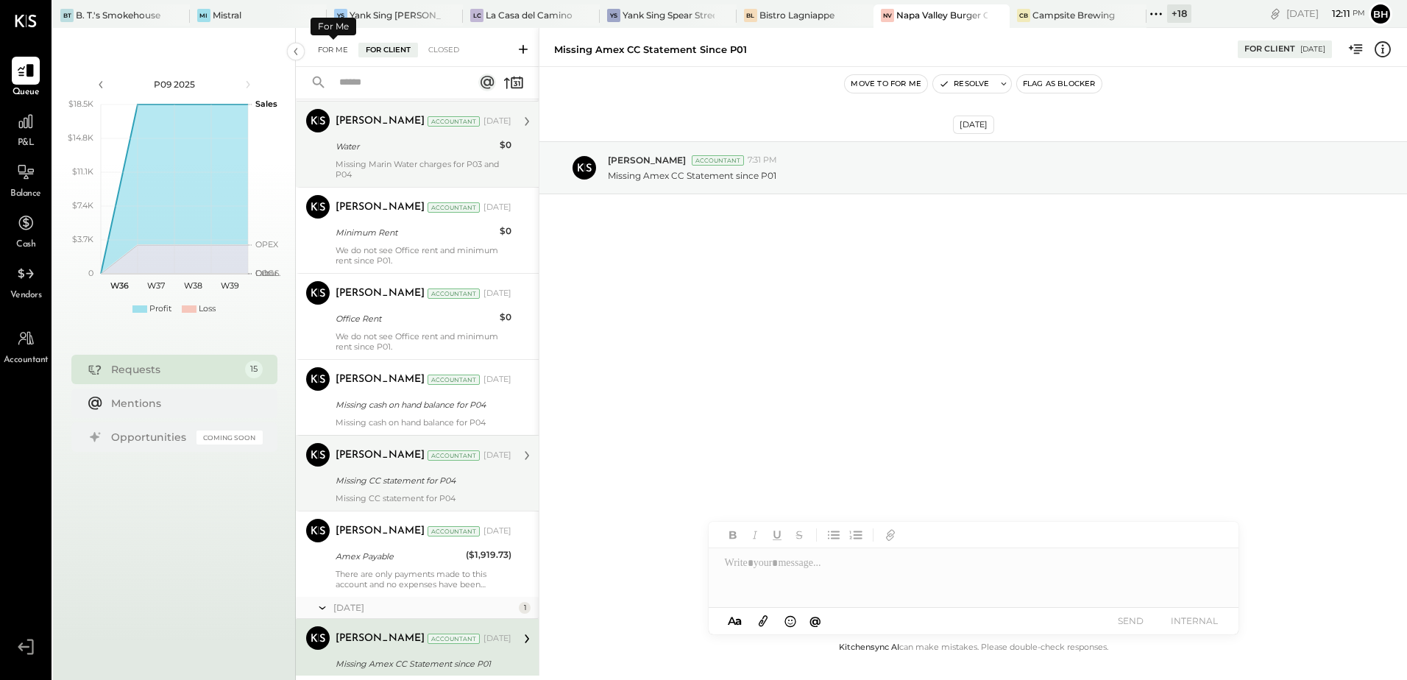
click at [339, 51] on div "For Me" at bounding box center [333, 50] width 45 height 15
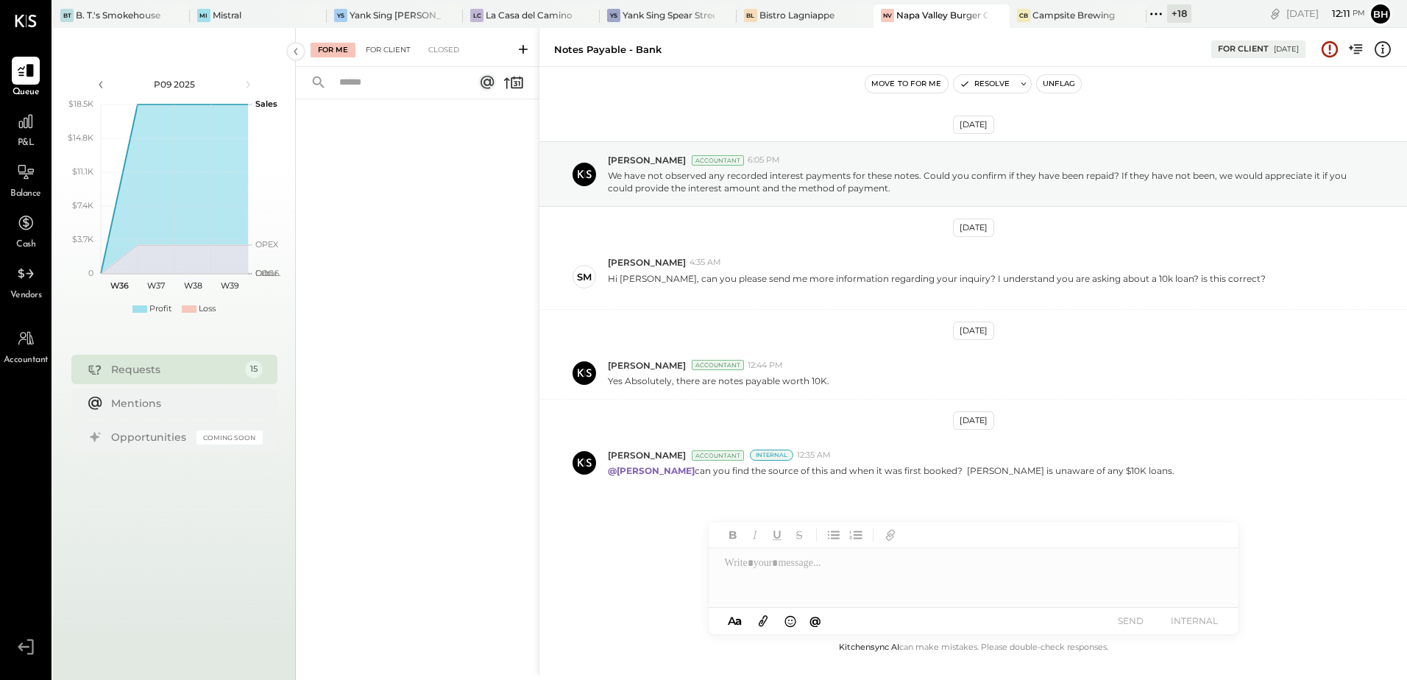
click at [379, 52] on div "For Client" at bounding box center [388, 50] width 60 height 15
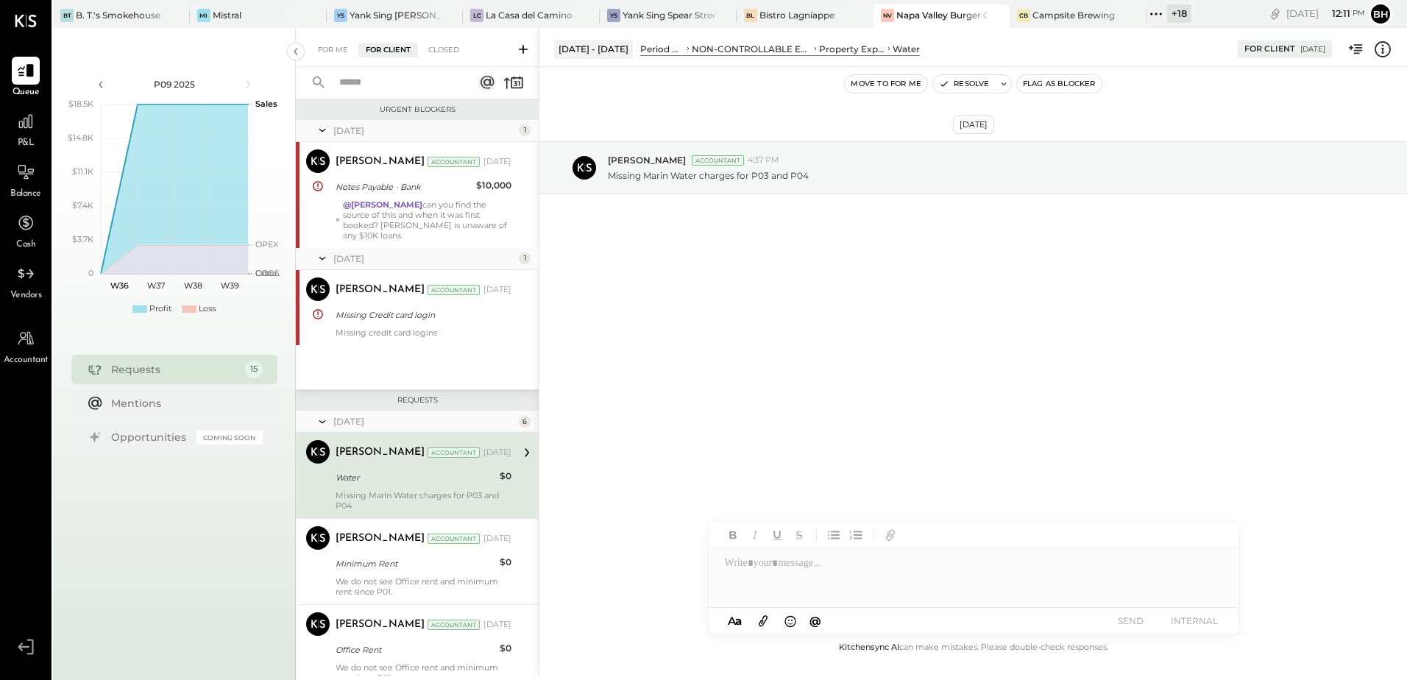
click at [533, 78] on div at bounding box center [417, 83] width 243 height 32
